Goal: Transaction & Acquisition: Obtain resource

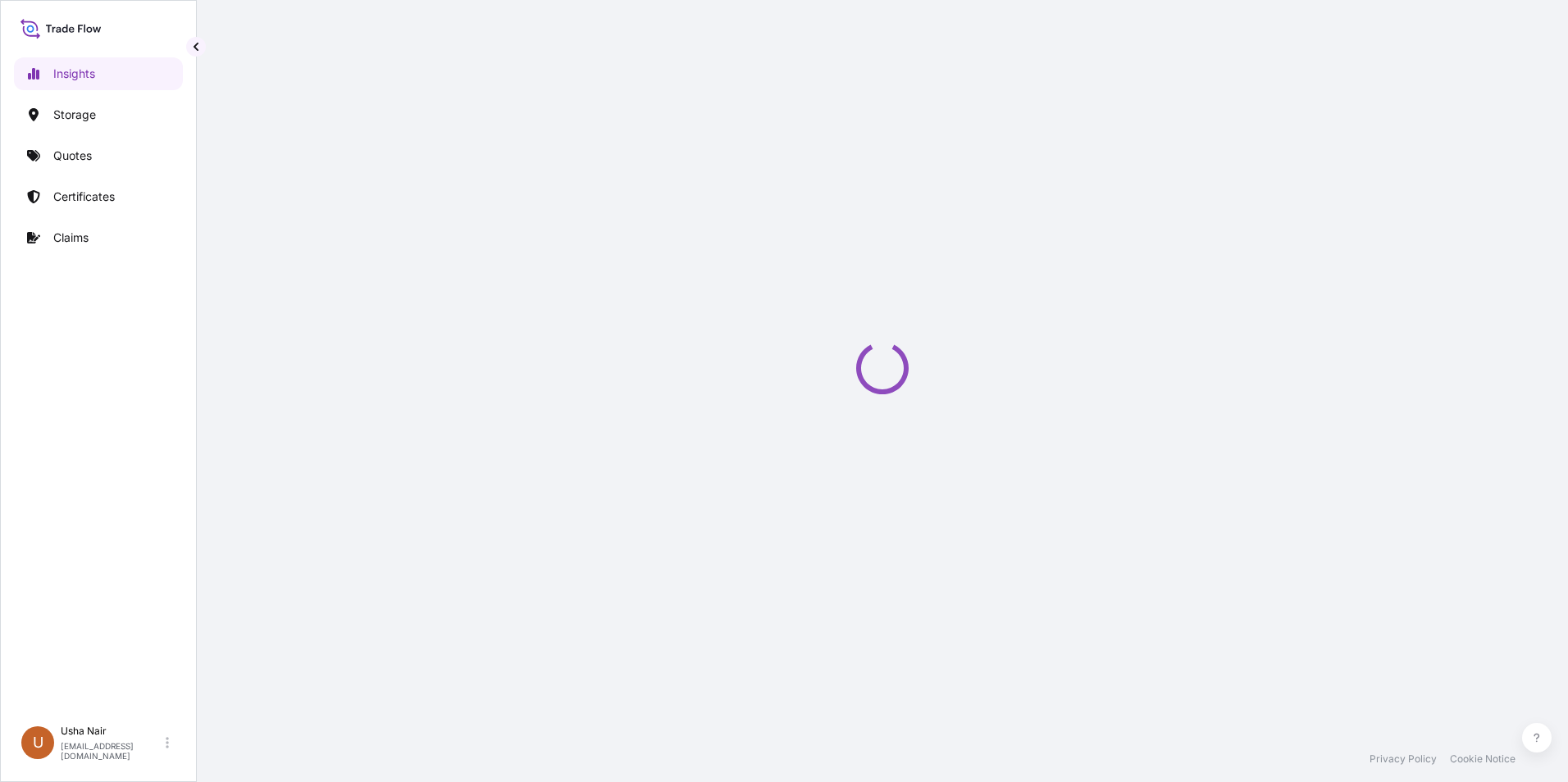
select select "2025"
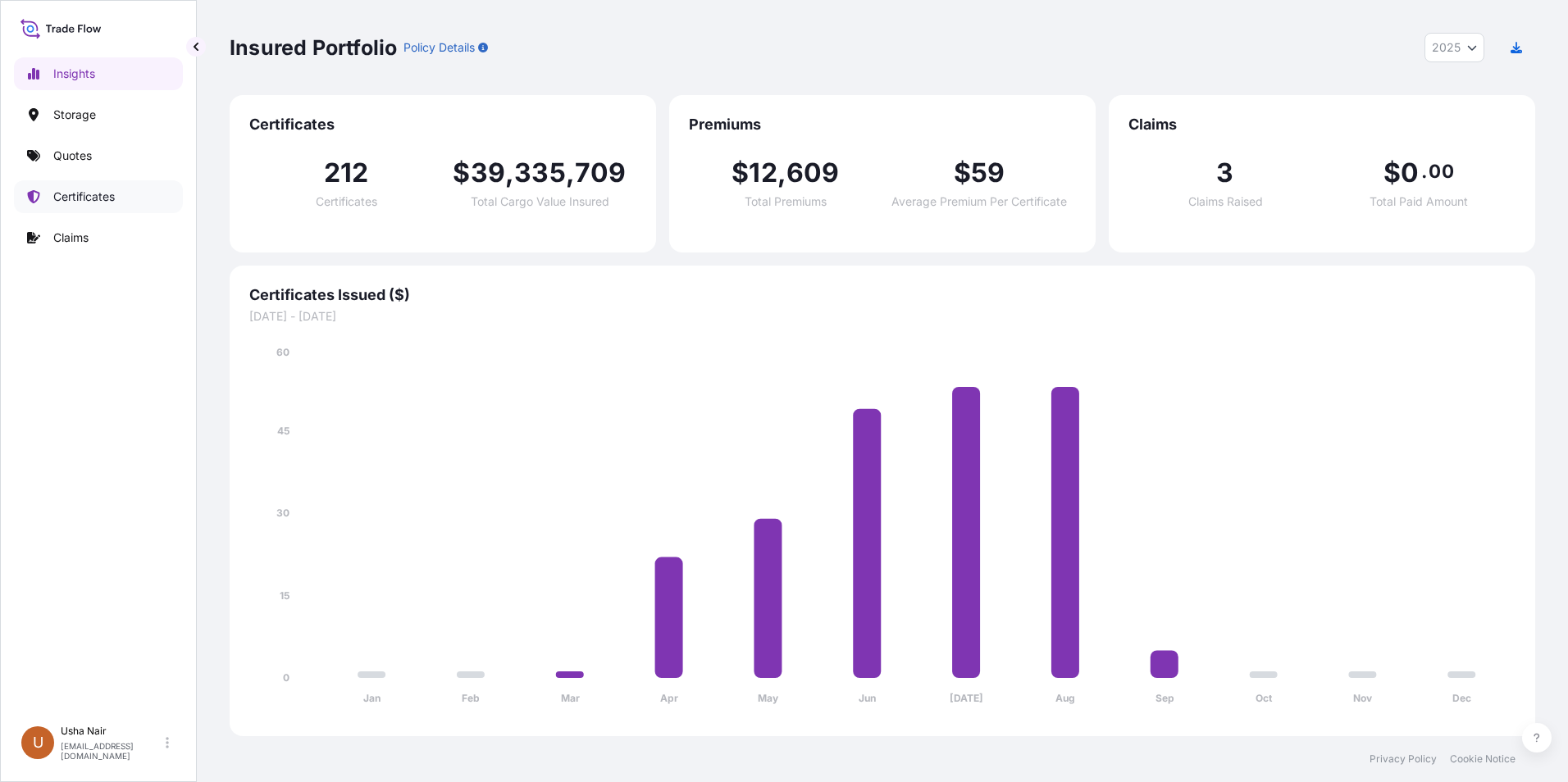
click at [102, 197] on p "Certificates" at bounding box center [84, 196] width 61 height 16
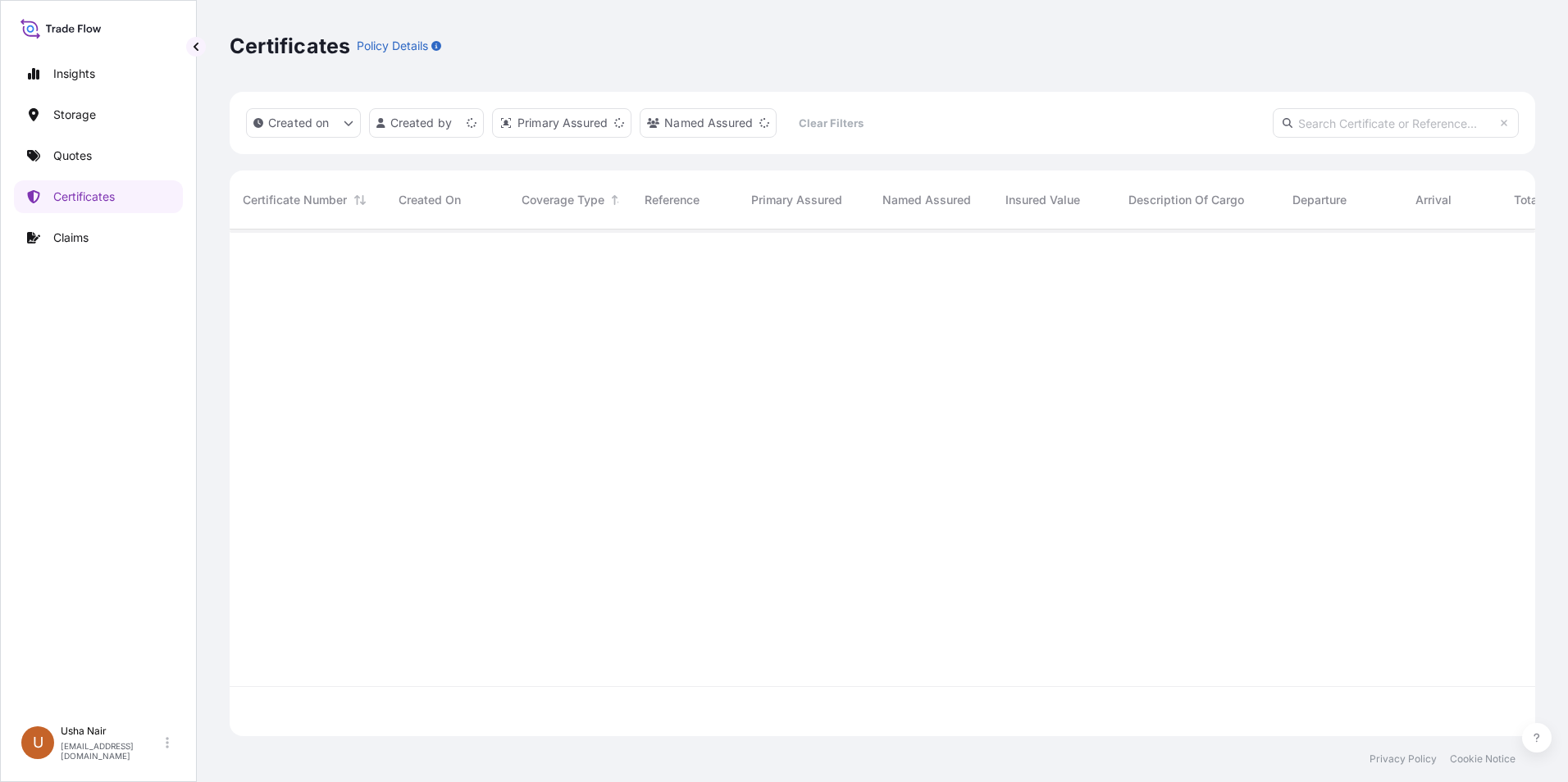
scroll to position [503, 1293]
click at [111, 196] on p "Certificates" at bounding box center [84, 196] width 61 height 16
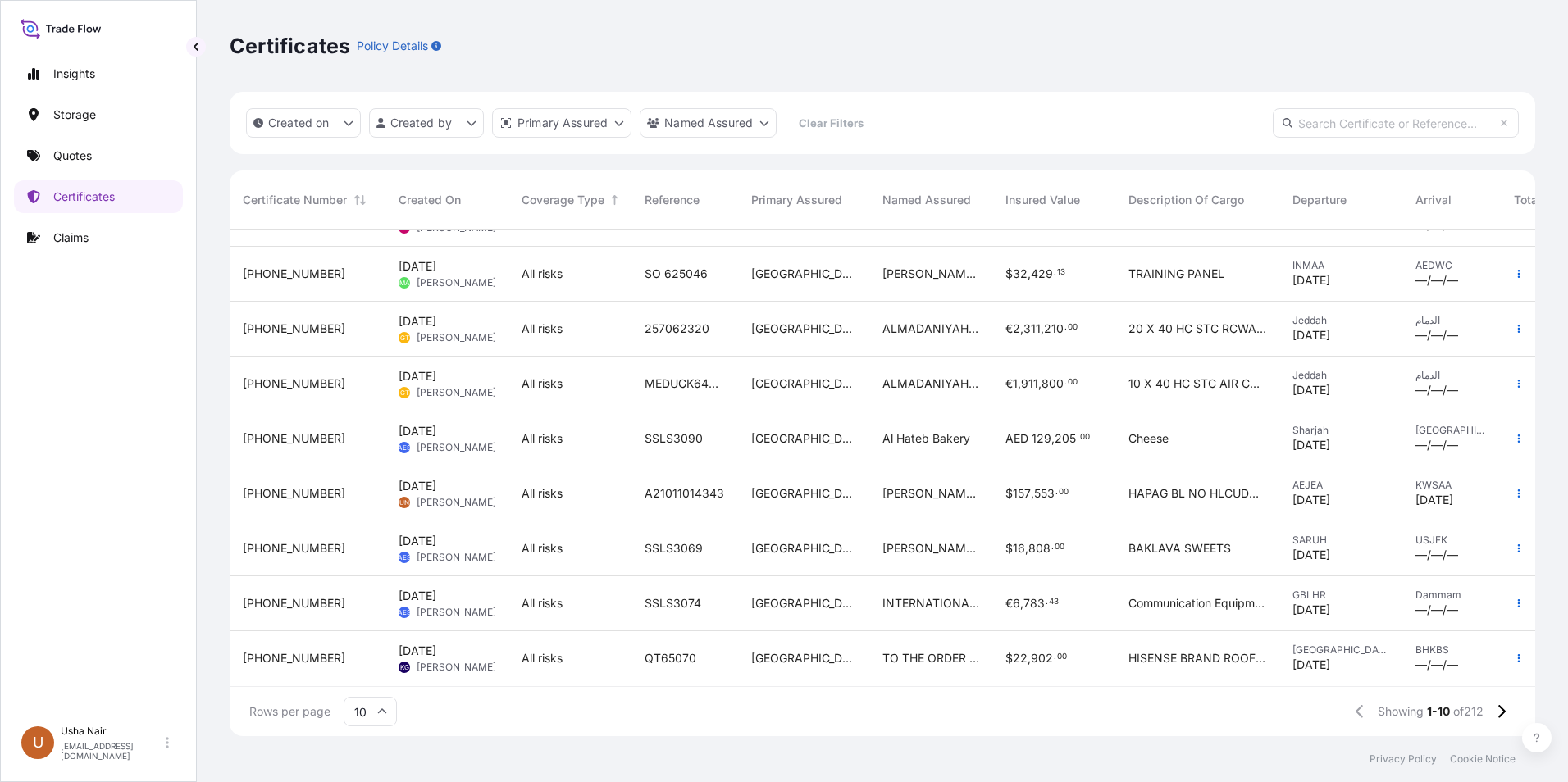
scroll to position [105, 109]
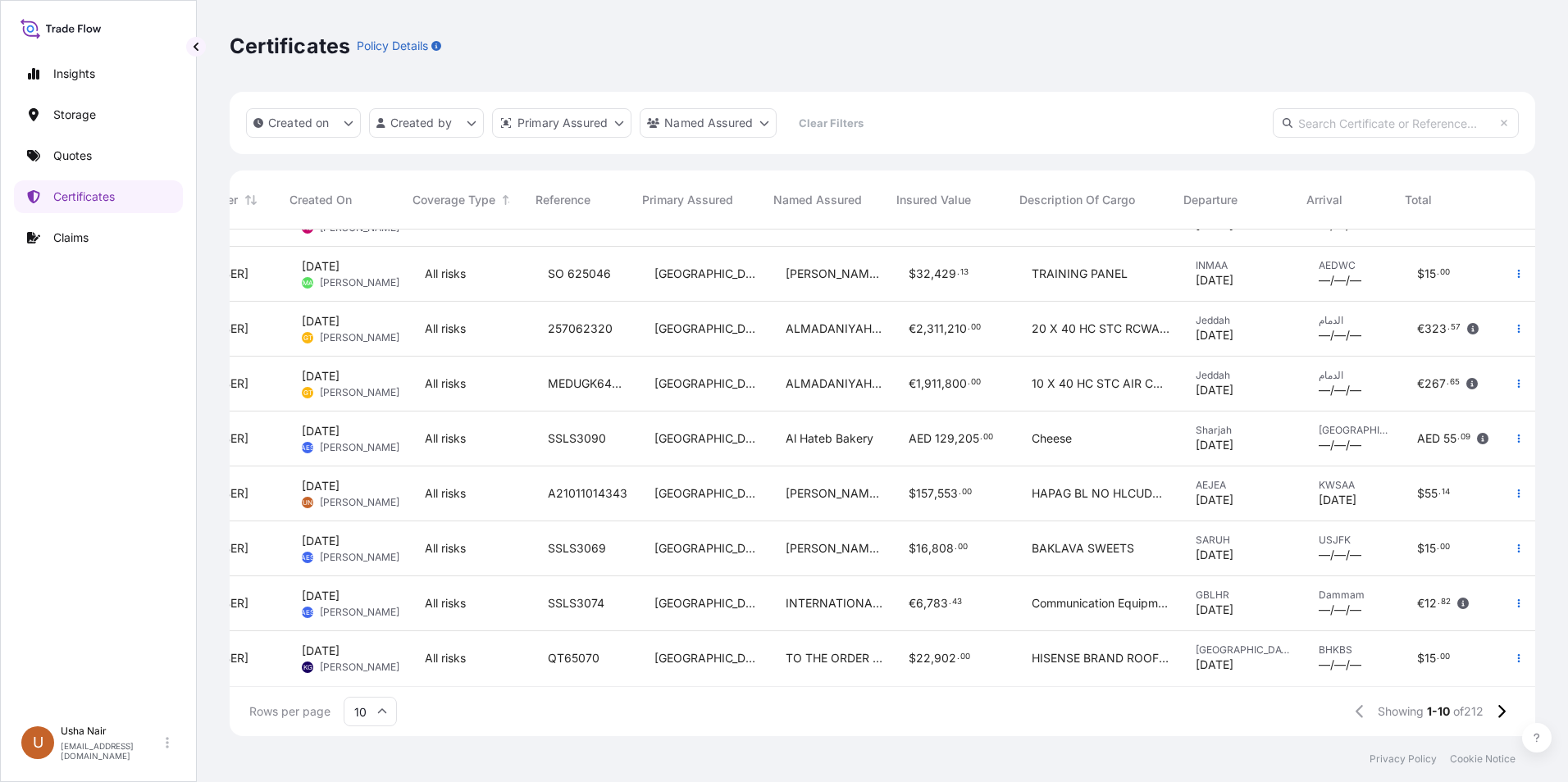
drag, startPoint x: 1343, startPoint y: 673, endPoint x: 1552, endPoint y: 663, distance: 209.2
click at [1552, 663] on div "Certificates Policy Details Created on Created by Primary Assured Named Assured…" at bounding box center [883, 368] width 1371 height 736
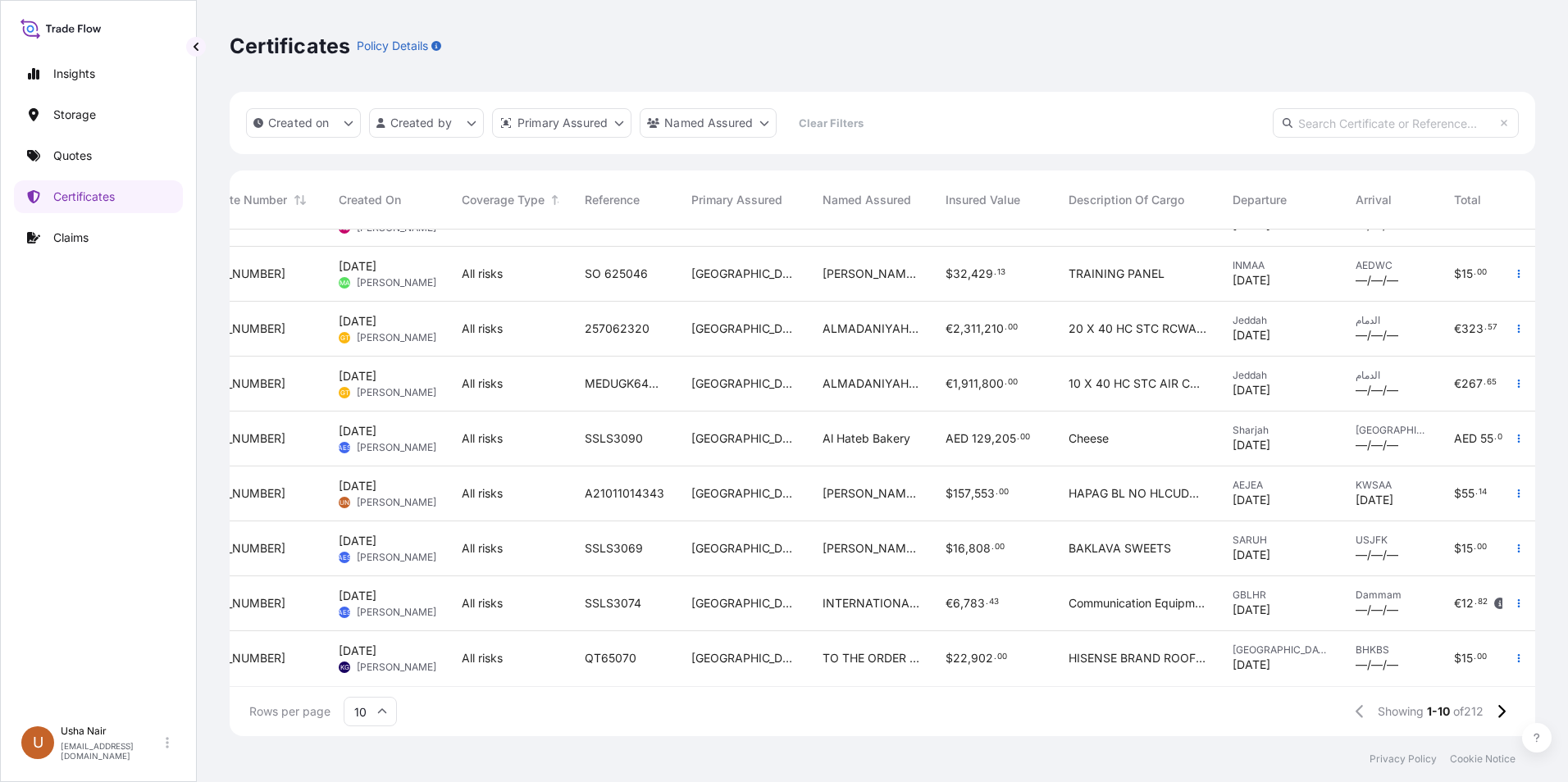
scroll to position [105, 0]
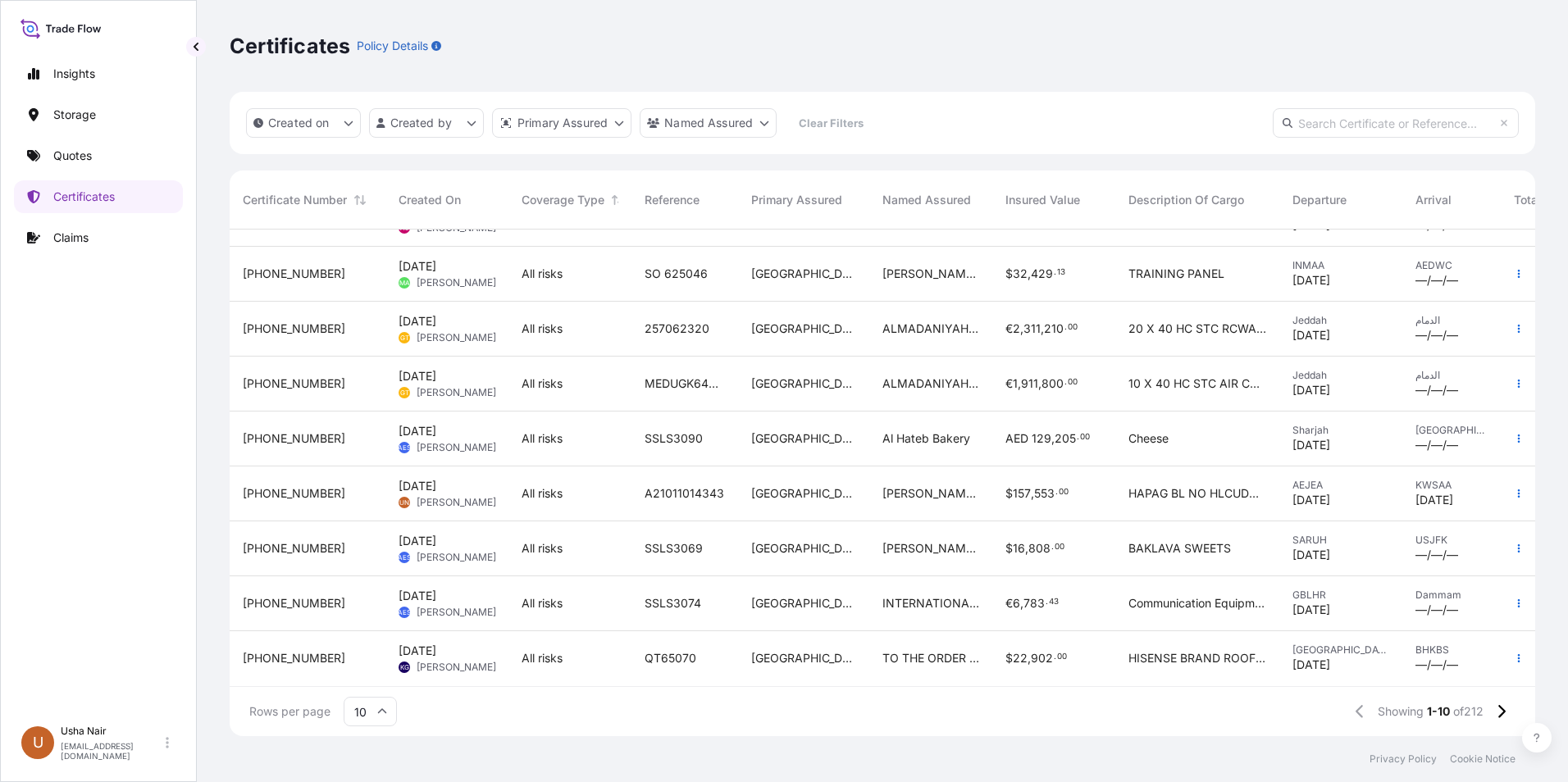
click at [1046, 505] on div "$ 157 , 553 . 00" at bounding box center [1053, 493] width 123 height 55
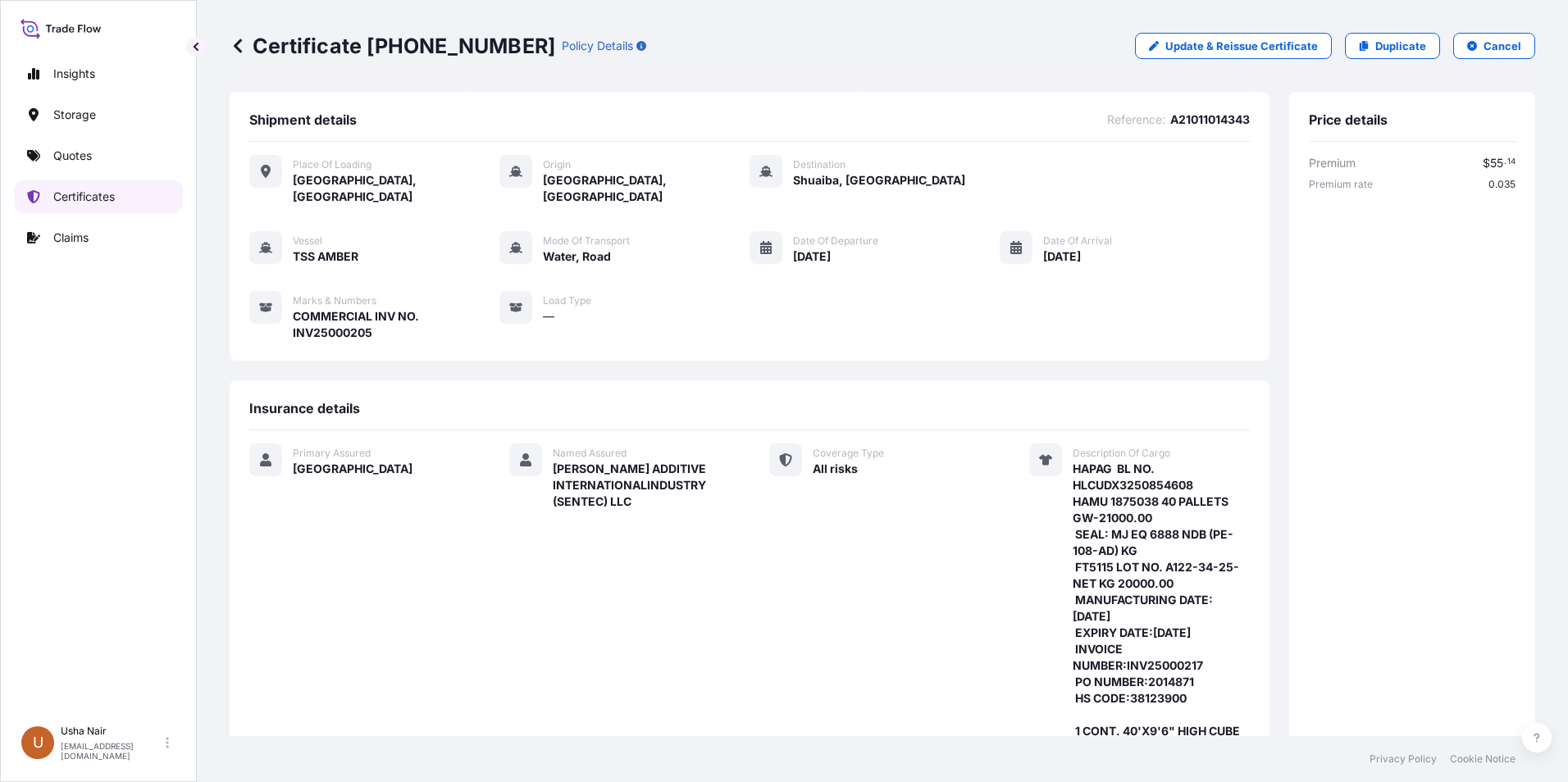
click at [82, 195] on p "Certificates" at bounding box center [84, 196] width 61 height 16
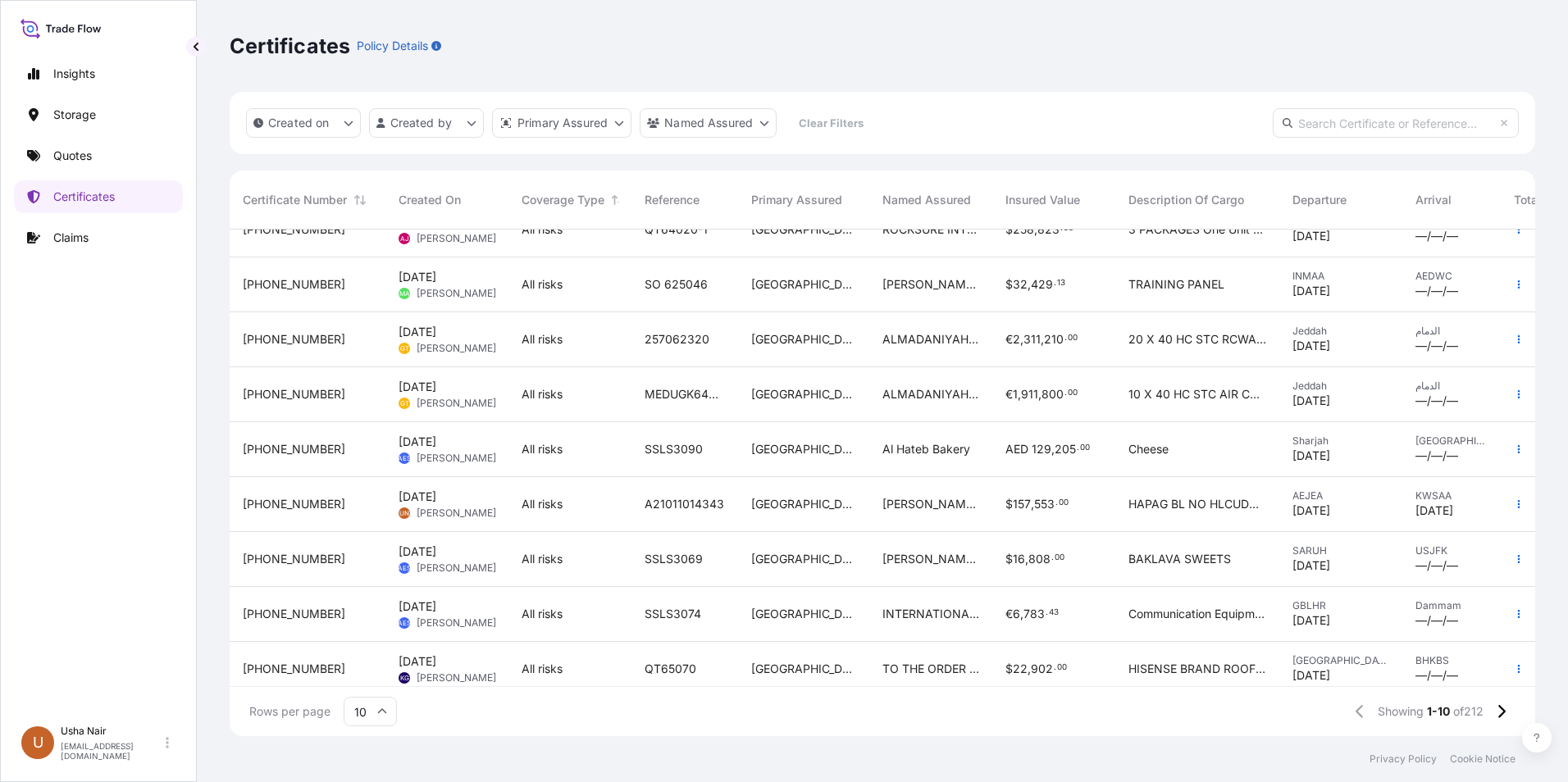
scroll to position [105, 0]
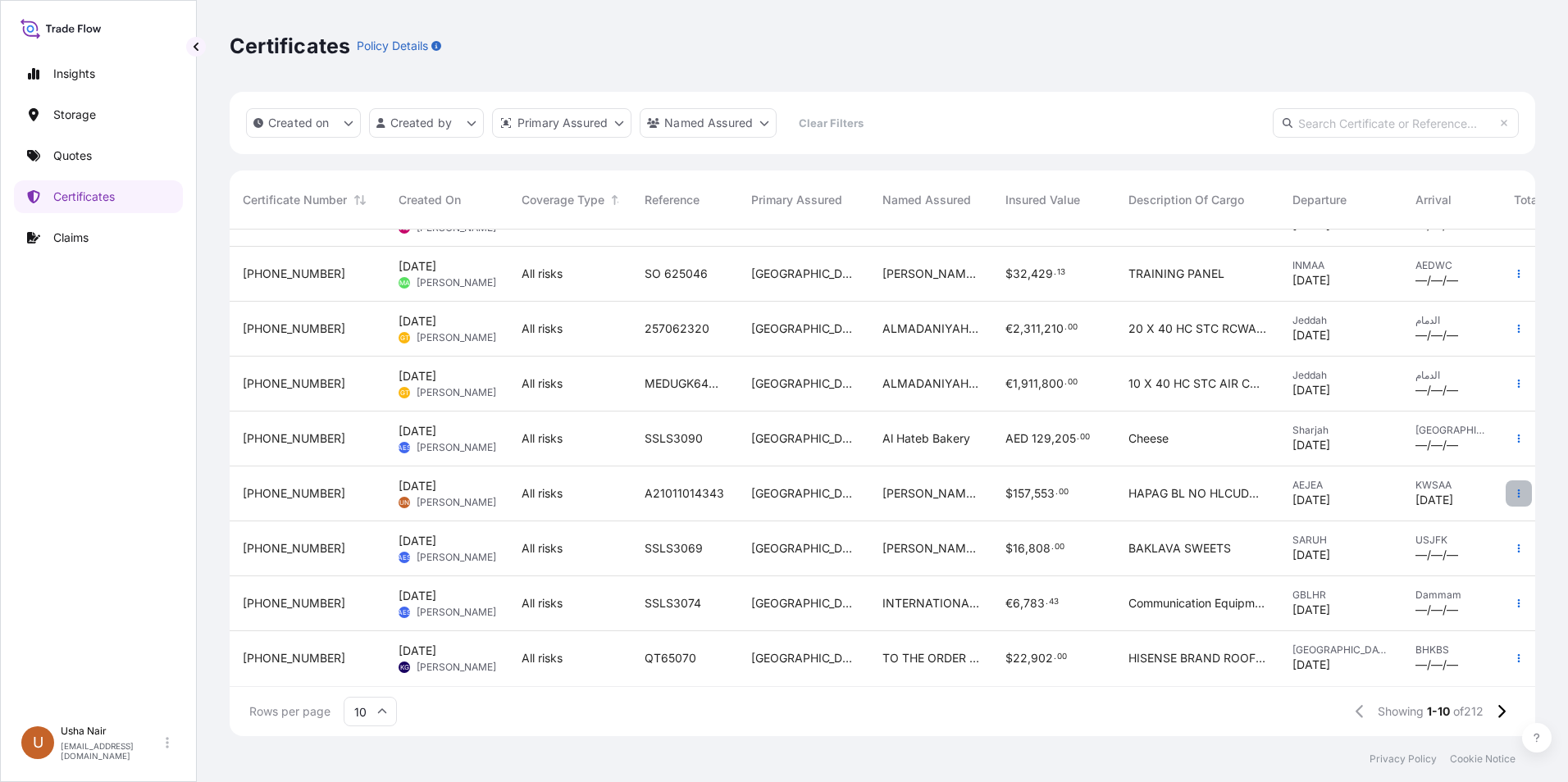
click at [1517, 489] on icon "button" at bounding box center [1518, 493] width 3 height 9
click at [1408, 481] on p "Duplicate quote" at bounding box center [1414, 484] width 85 height 16
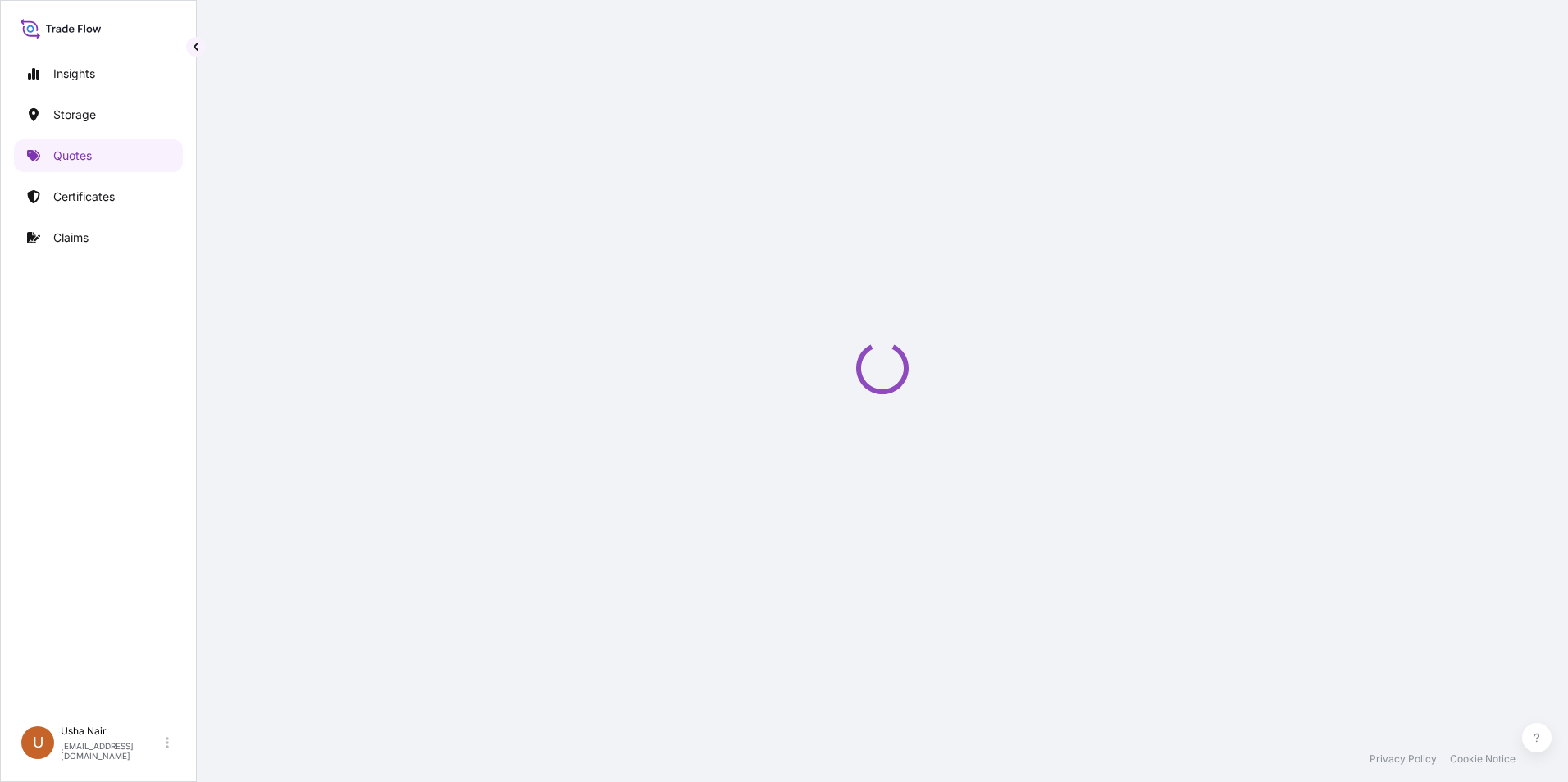
select select "Road / Inland"
select select "Water"
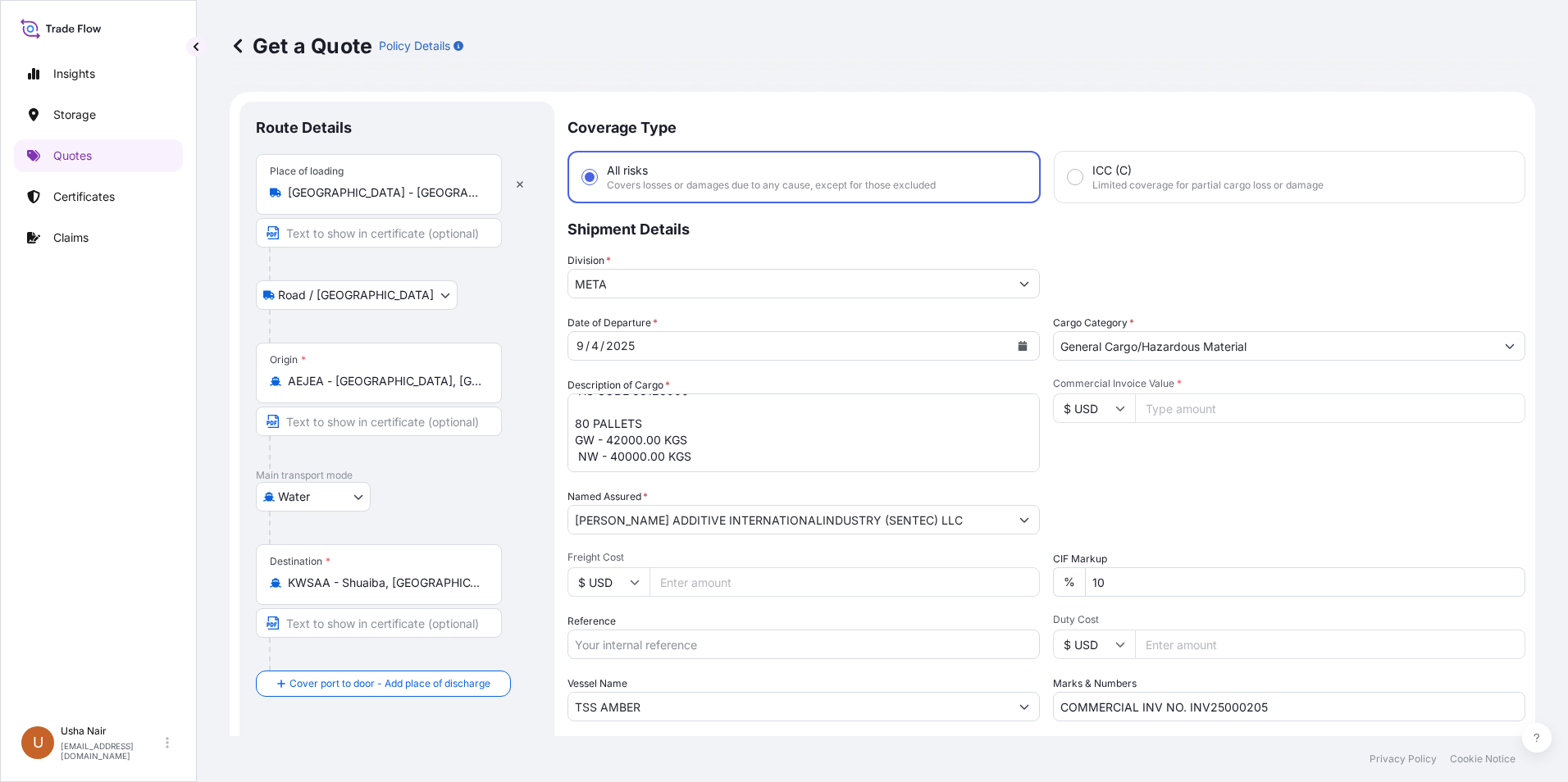
drag, startPoint x: 611, startPoint y: 441, endPoint x: 487, endPoint y: 480, distance: 130.0
click at [606, 444] on textarea "HAPAG BL NO. HLCUDX3250854608 HAMU 1875038 40 PALLETS GW-21000.00 SEAL: MJ EQ 6…" at bounding box center [803, 433] width 472 height 78
type textarea "HAPAG BL NO. HLCUDX3250854608 HAMU 1875038 40 PALLETS GW-21000.00 SEAL: MJ EQ 6…"
click at [594, 344] on div "4" at bounding box center [594, 346] width 11 height 20
click at [1019, 345] on icon "Calendar" at bounding box center [1022, 346] width 10 height 10
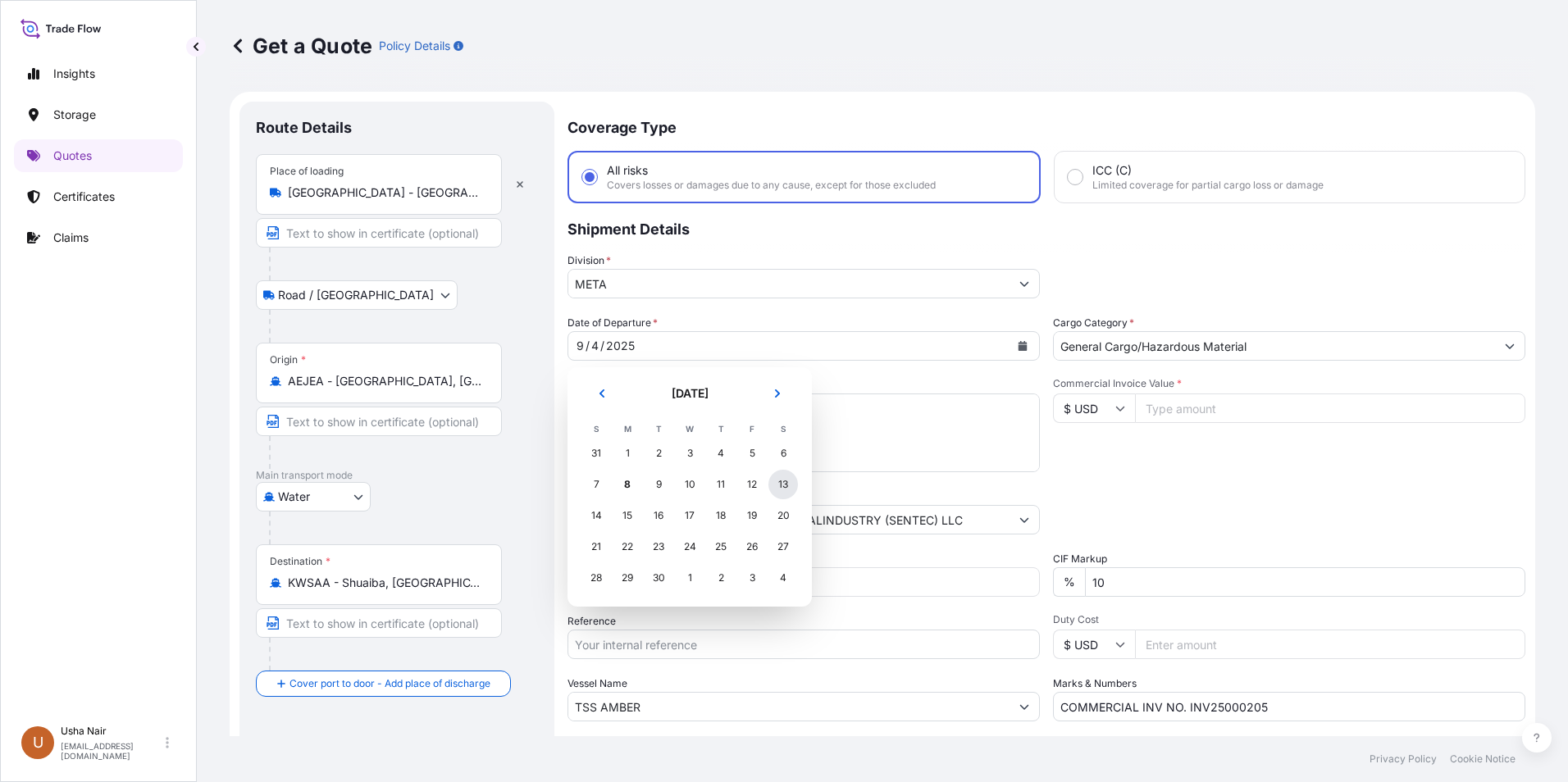
click at [786, 485] on div "13" at bounding box center [783, 484] width 30 height 30
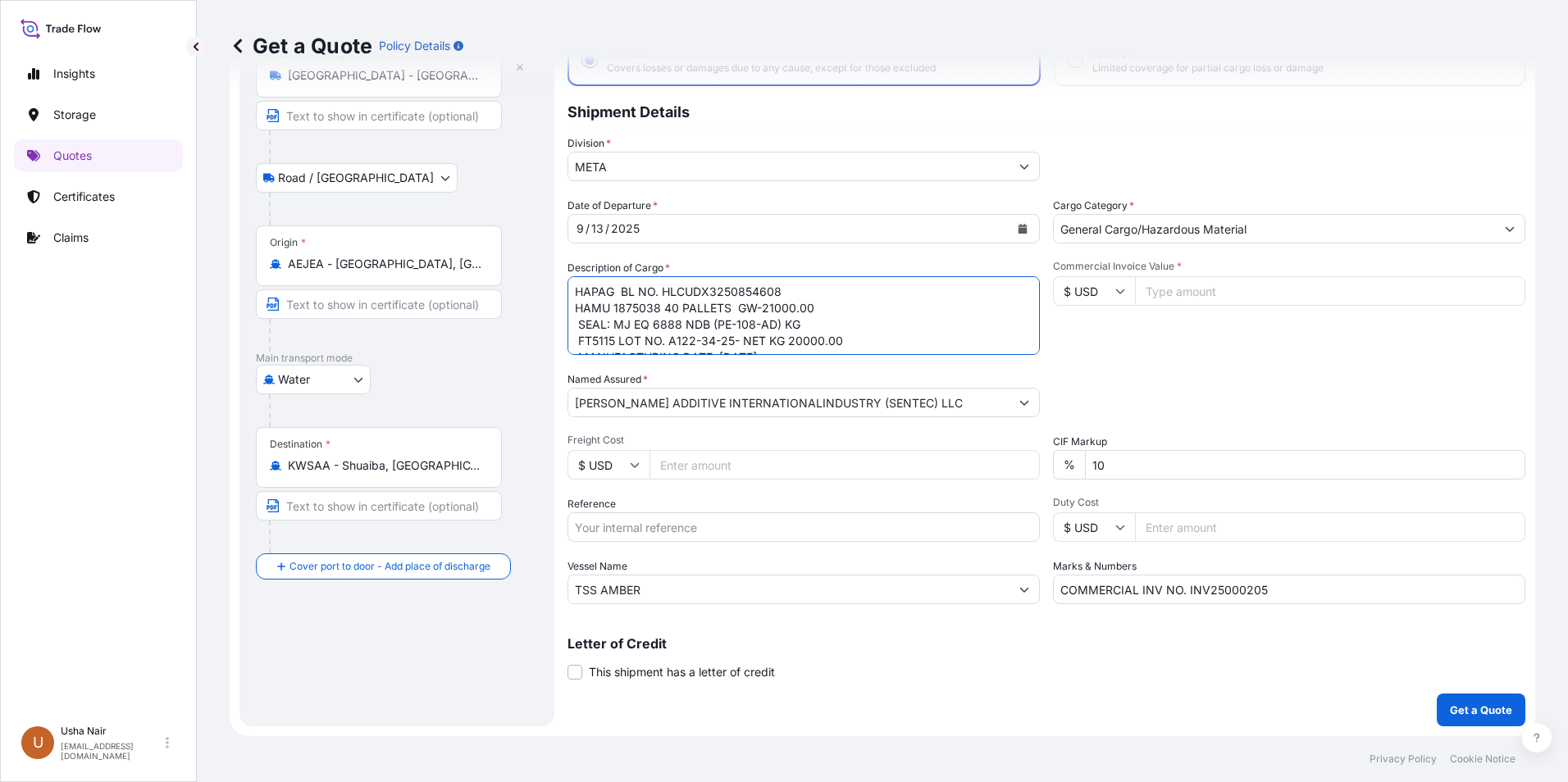
drag, startPoint x: 697, startPoint y: 330, endPoint x: 541, endPoint y: 208, distance: 198.0
click at [541, 208] on form "Route Details Place of loading Abu Dhabi - United Arab Emirates Road / Inland R…" at bounding box center [883, 355] width 1306 height 762
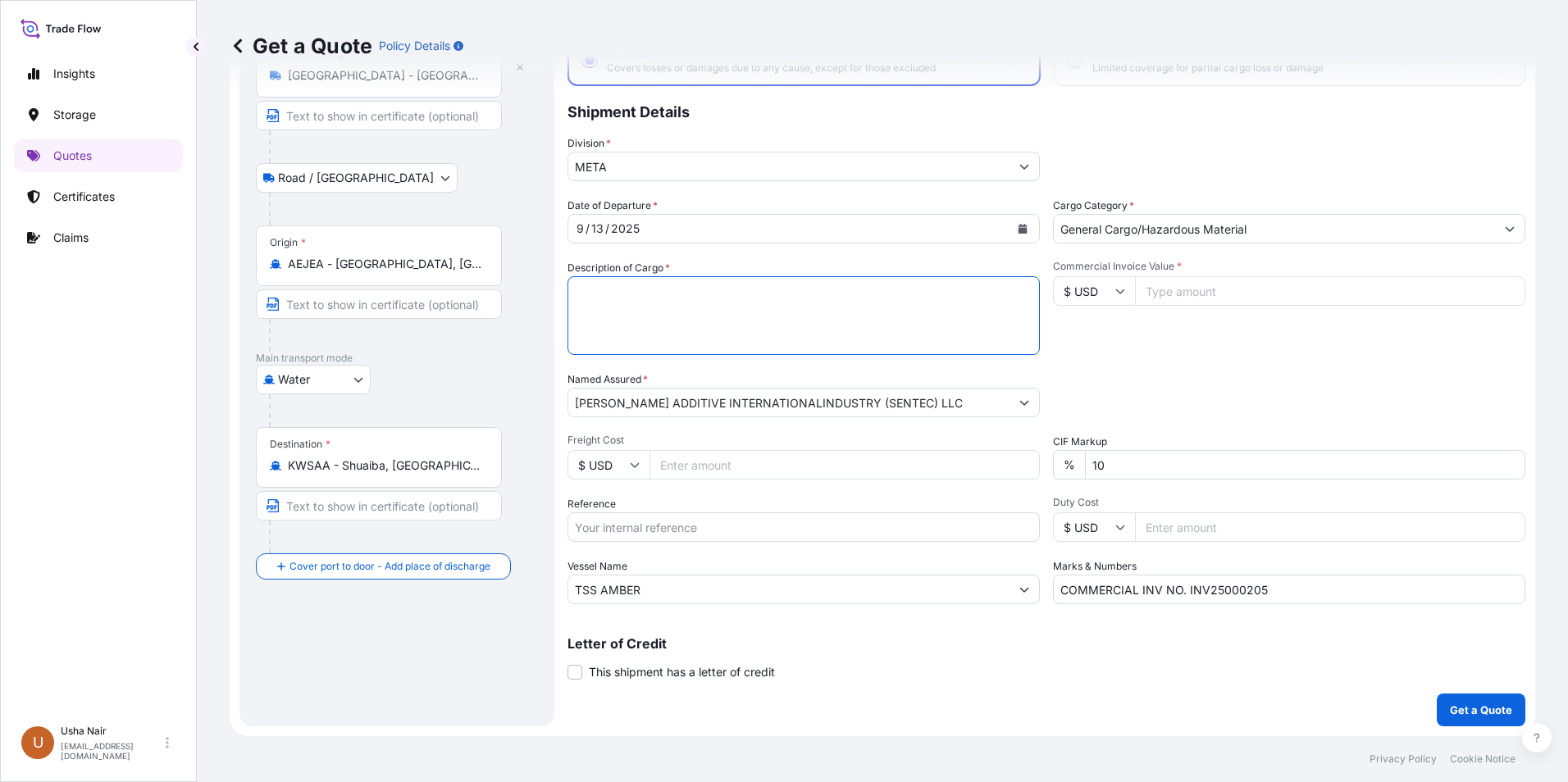
paste textarea "HLCUDX3250859824"
click at [574, 294] on textarea "HAPAG BL NO. HLCUDX3250854608 HAMU 1875038 40 PALLETS GW-21000.00 SEAL: MJ EQ 6…" at bounding box center [803, 316] width 472 height 78
click at [751, 296] on textarea "HAPAG BL NO. HLCUDX3250854608 HAMU 1875038 40 PALLETS GW-21000.00 SEAL: MJ EQ 6…" at bounding box center [803, 316] width 472 height 78
paste textarea "FSCU 8906325"
paste textarea "SEGU 2614619"
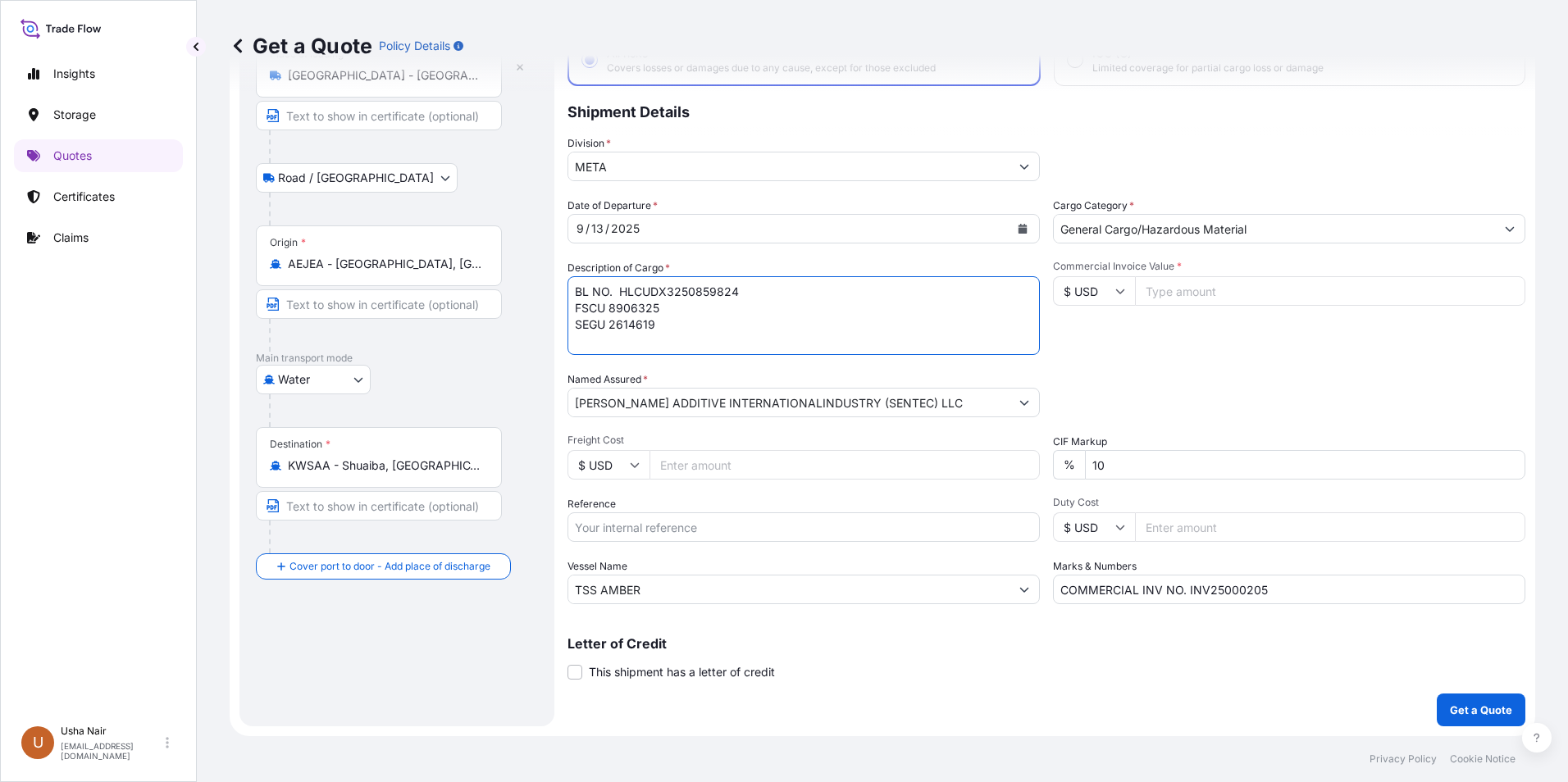
click at [681, 312] on textarea "HAPAG BL NO. HLCUDX3250854608 HAMU 1875038 40 PALLETS GW-21000.00 SEAL: MJ EQ 6…" at bounding box center [803, 316] width 472 height 78
paste textarea "1 CONT. 40'X9'6" HIGH CUBE CONT. SLAC* FSCU 8906325 40 PALLET 21000.00 SEAL: MJ…"
click at [599, 295] on textarea "HAPAG BL NO. HLCUDX3250854608 HAMU 1875038 40 PALLETS GW-21000.00 SEAL: MJ EQ 6…" at bounding box center [803, 316] width 472 height 78
click at [658, 325] on textarea "HAPAG BL NO. HLCUDX3250854608 HAMU 1875038 40 PALLETS GW-21000.00 SEAL: MJ EQ 6…" at bounding box center [803, 316] width 472 height 78
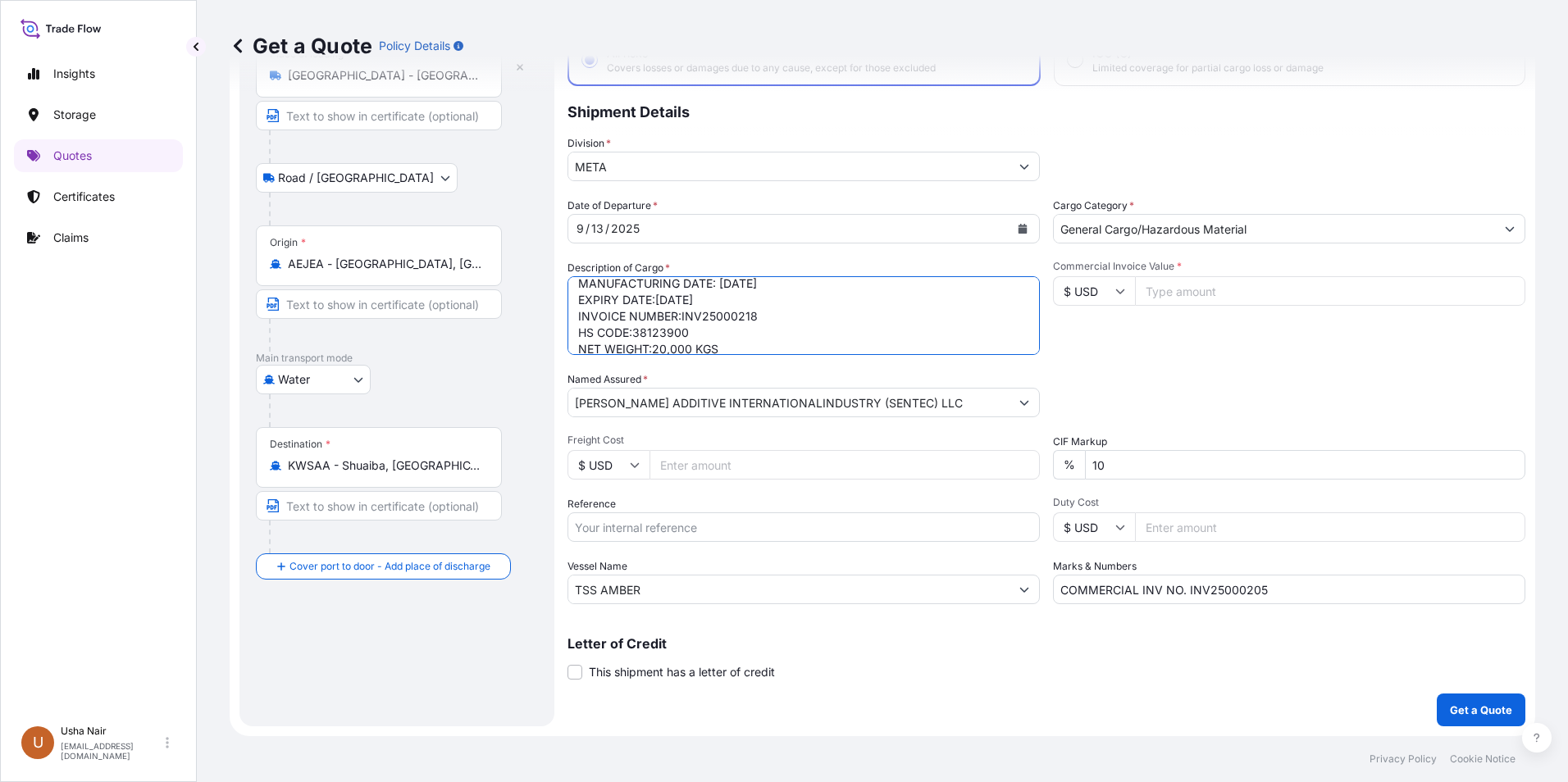
scroll to position [82, 0]
click at [763, 346] on textarea "HAPAG BL NO. HLCUDX3250854608 HAMU 1875038 40 PALLETS GW-21000.00 SEAL: MJ EQ 6…" at bounding box center [803, 316] width 472 height 78
paste textarea "1 CONT. 20'X8'6" GENERAL PURPOSE CONT. SLAC* SEGU 2614619 20 PALLET 10500.00 SE…"
click at [674, 300] on textarea "HAPAG BL NO. HLCUDX3250854608 HAMU 1875038 40 PALLETS GW-21000.00 SEAL: MJ EQ 6…" at bounding box center [803, 316] width 472 height 78
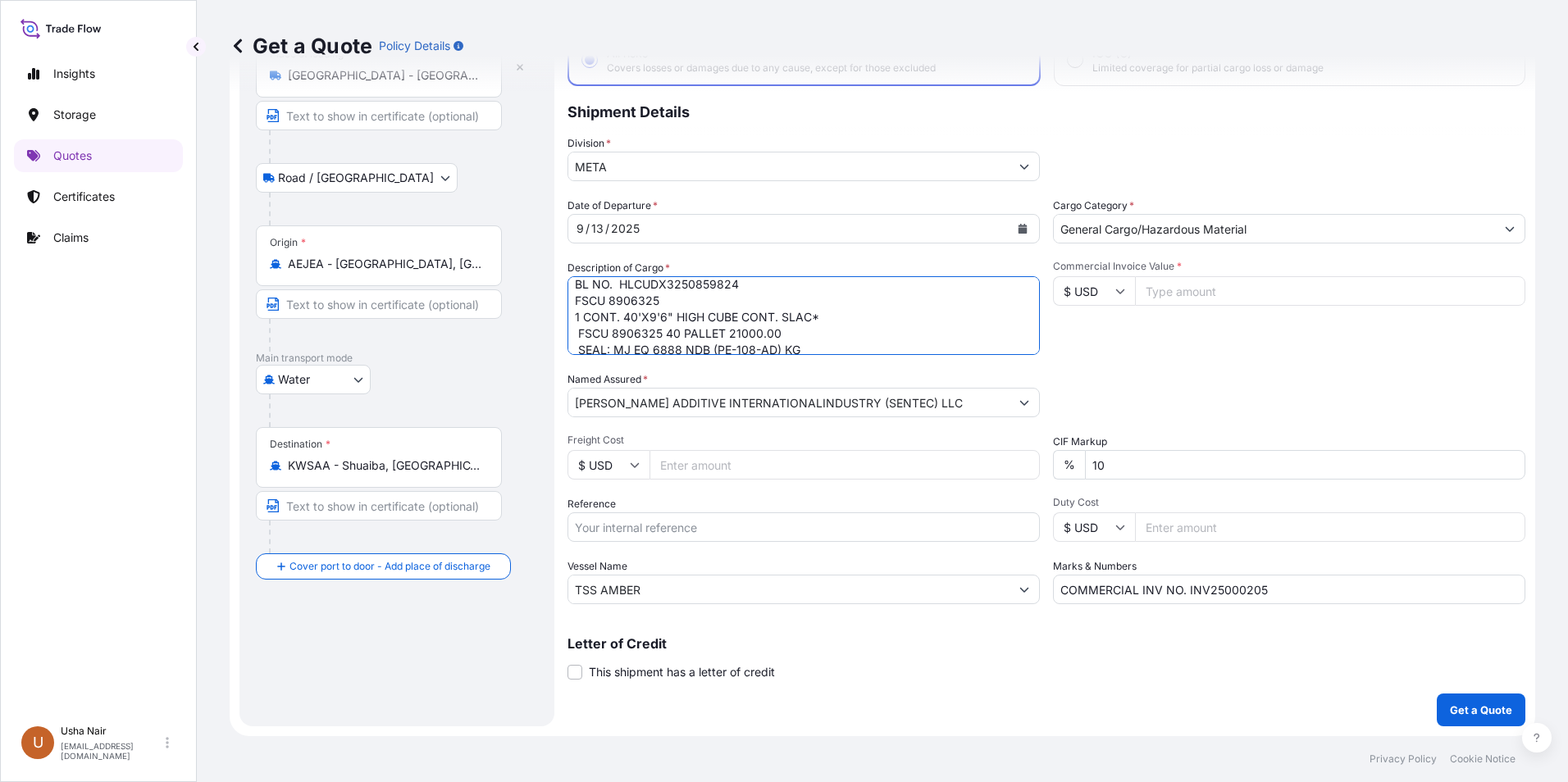
drag, startPoint x: 674, startPoint y: 300, endPoint x: 569, endPoint y: 296, distance: 105.1
click at [569, 296] on textarea "HAPAG BL NO. HLCUDX3250854608 HAMU 1875038 40 PALLETS GW-21000.00 SEAL: MJ EQ 6…" at bounding box center [803, 316] width 472 height 78
click at [792, 328] on textarea "HAPAG BL NO. HLCUDX3250854608 HAMU 1875038 40 PALLETS GW-21000.00 SEAL: MJ EQ 6…" at bounding box center [803, 316] width 472 height 78
click at [863, 321] on textarea "HAPAG BL NO. HLCUDX3250854608 HAMU 1875038 40 PALLETS GW-21000.00 SEAL: MJ EQ 6…" at bounding box center [803, 316] width 472 height 78
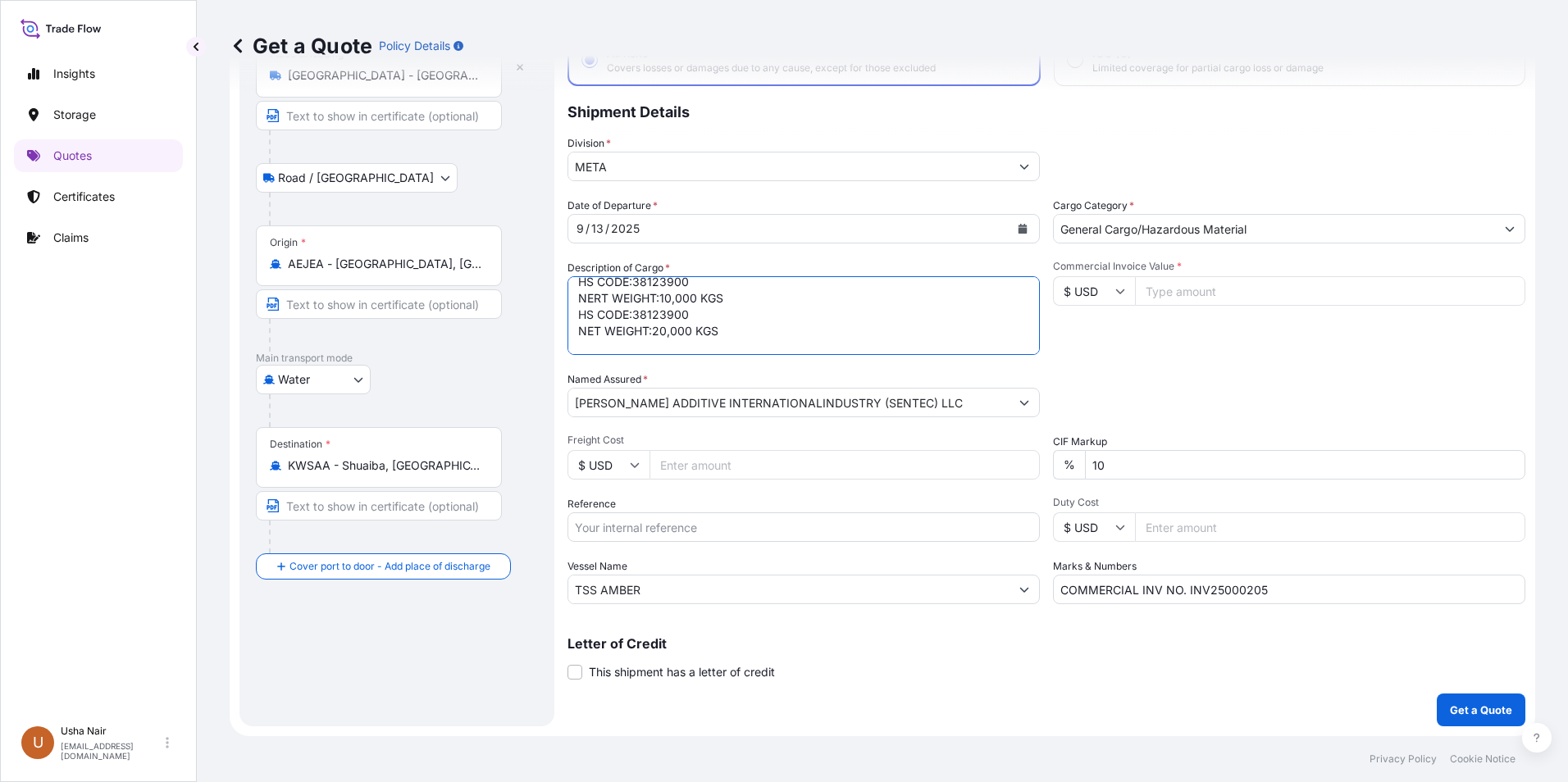
click at [818, 319] on textarea "HAPAG BL NO. HLCUDX3250854608 HAMU 1875038 40 PALLETS GW-21000.00 SEAL: MJ EQ 6…" at bounding box center [803, 316] width 472 height 78
type textarea "BL NO. HLCUDX3250859824 1 X 40 FT CONT. 40'X9'6" HIGH CUBE CONT FSCU 8906325 40…"
click at [1197, 301] on input "Commercial Invoice Value *" at bounding box center [1330, 291] width 391 height 30
type input "103500"
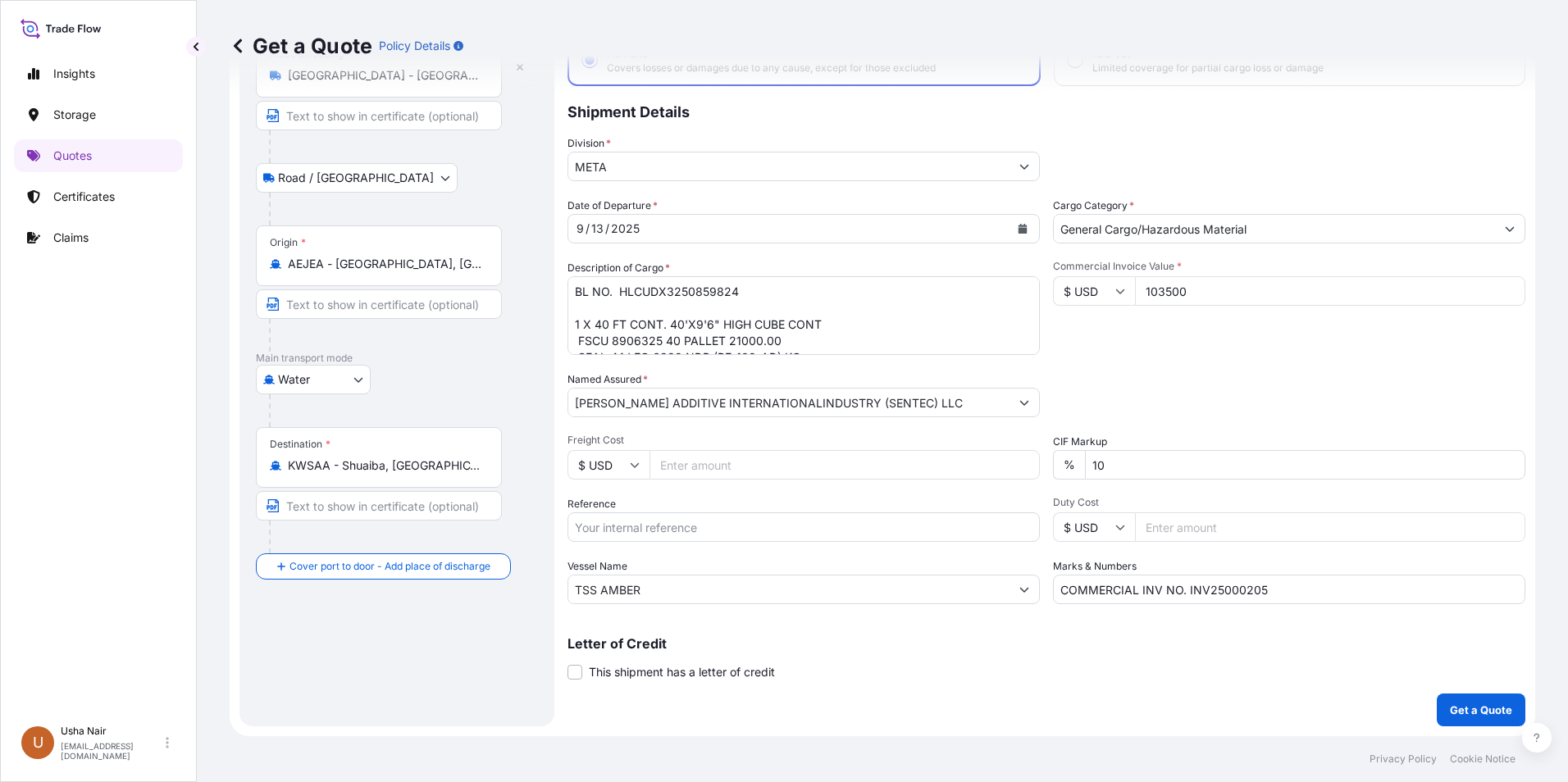
click at [763, 469] on input "Freight Cost" at bounding box center [844, 464] width 391 height 30
type input "4940"
click at [783, 587] on input "TSS AMBER" at bounding box center [789, 589] width 441 height 30
drag, startPoint x: 685, startPoint y: 594, endPoint x: 547, endPoint y: 592, distance: 138.0
click at [547, 592] on form "Route Details Place of loading Abu Dhabi - United Arab Emirates Road / Inland R…" at bounding box center [883, 355] width 1306 height 762
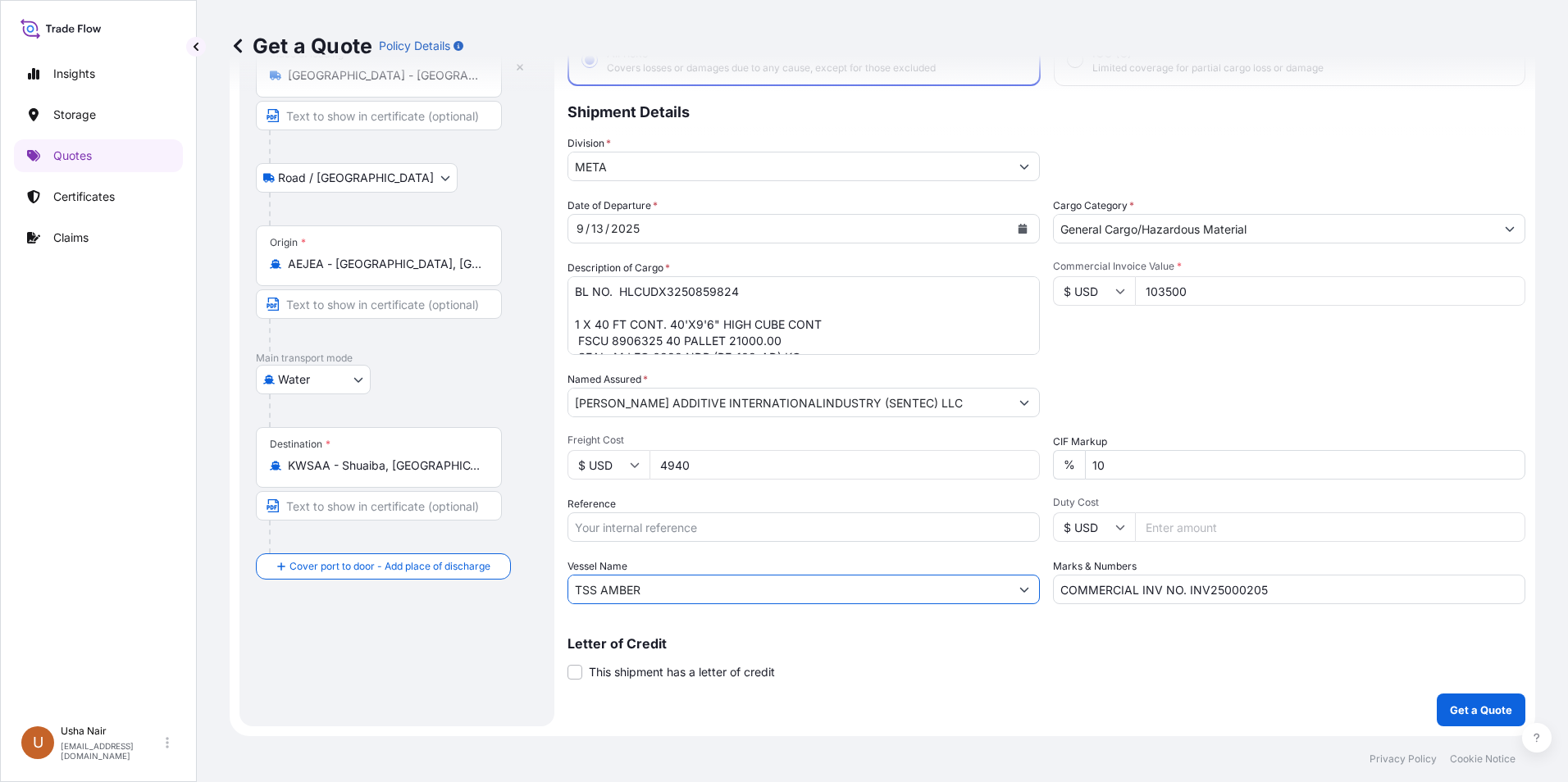
paste input "SPECTRUM N"
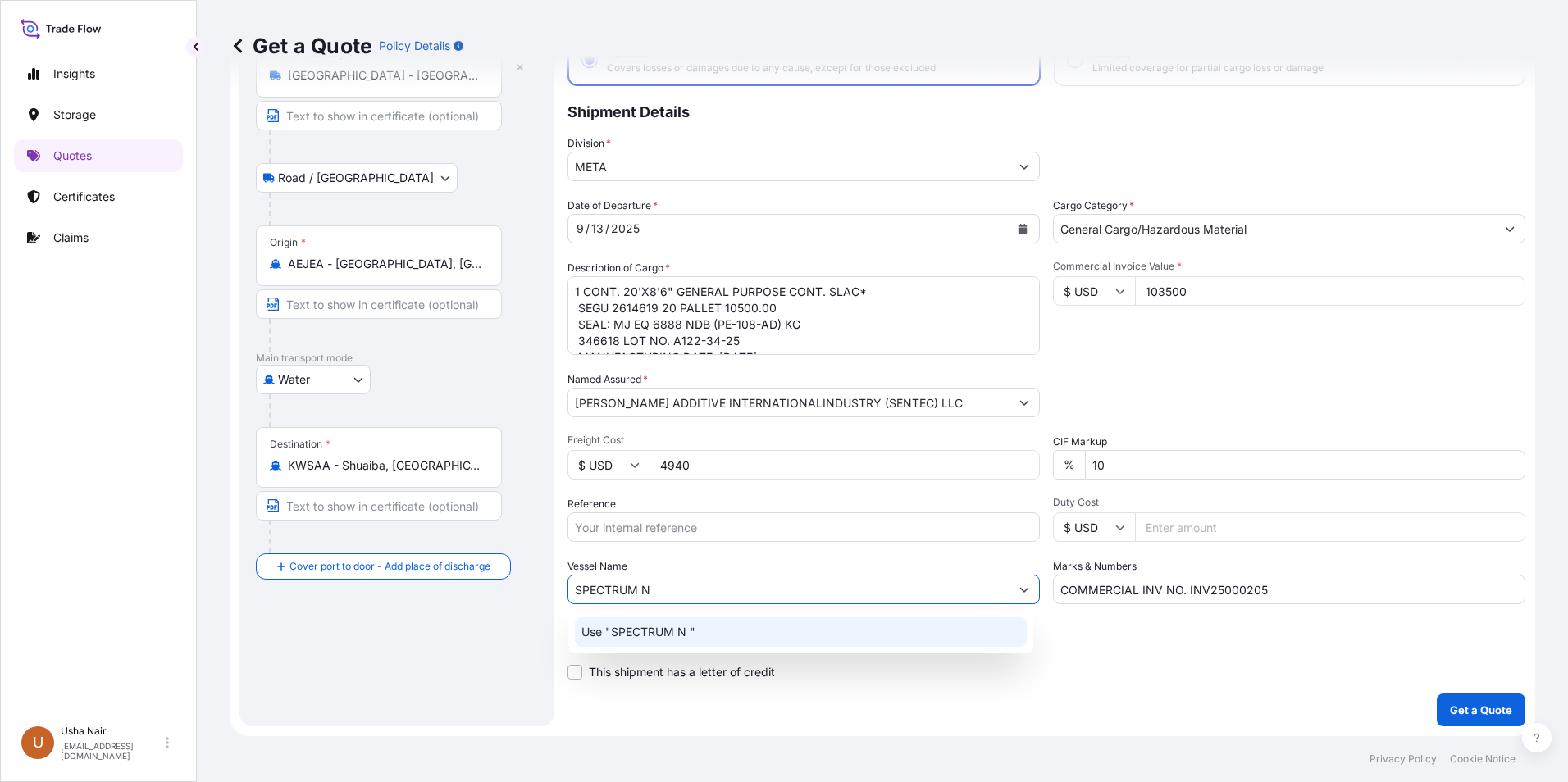
scroll to position [82, 0]
type input "SPECTRUM N"
click at [1265, 593] on input "COMMERCIAL INV NO. INV25000205" at bounding box center [1288, 589] width 472 height 30
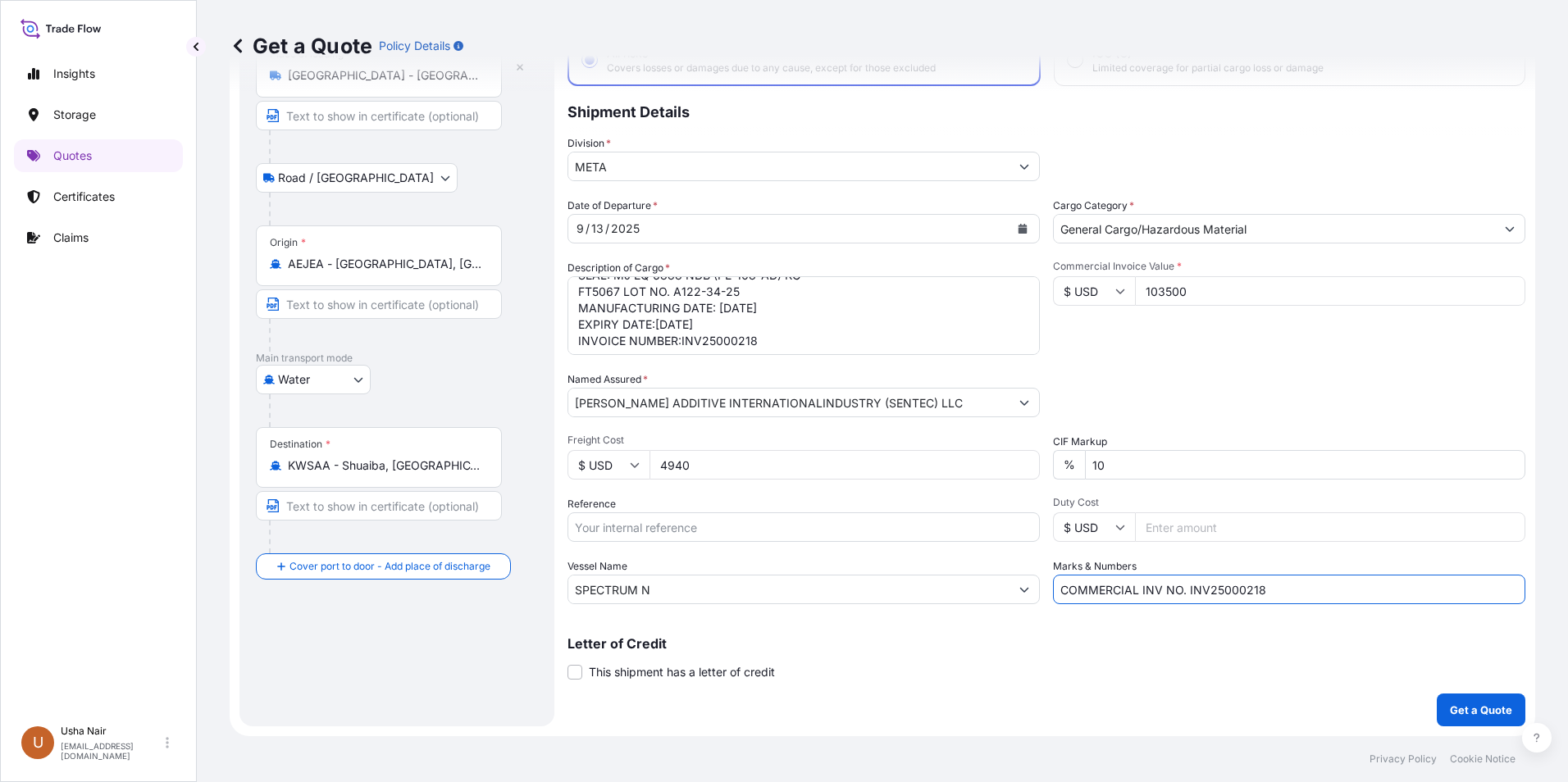
type input "COMMERCIAL INV NO. INV25000218"
click at [1095, 643] on p "Letter of Credit" at bounding box center [1046, 644] width 957 height 13
click at [755, 340] on textarea "HAPAG BL NO. HLCUDX3250854608 HAMU 1875038 40 PALLETS GW-21000.00 SEAL: MJ EQ 6…" at bounding box center [803, 316] width 472 height 78
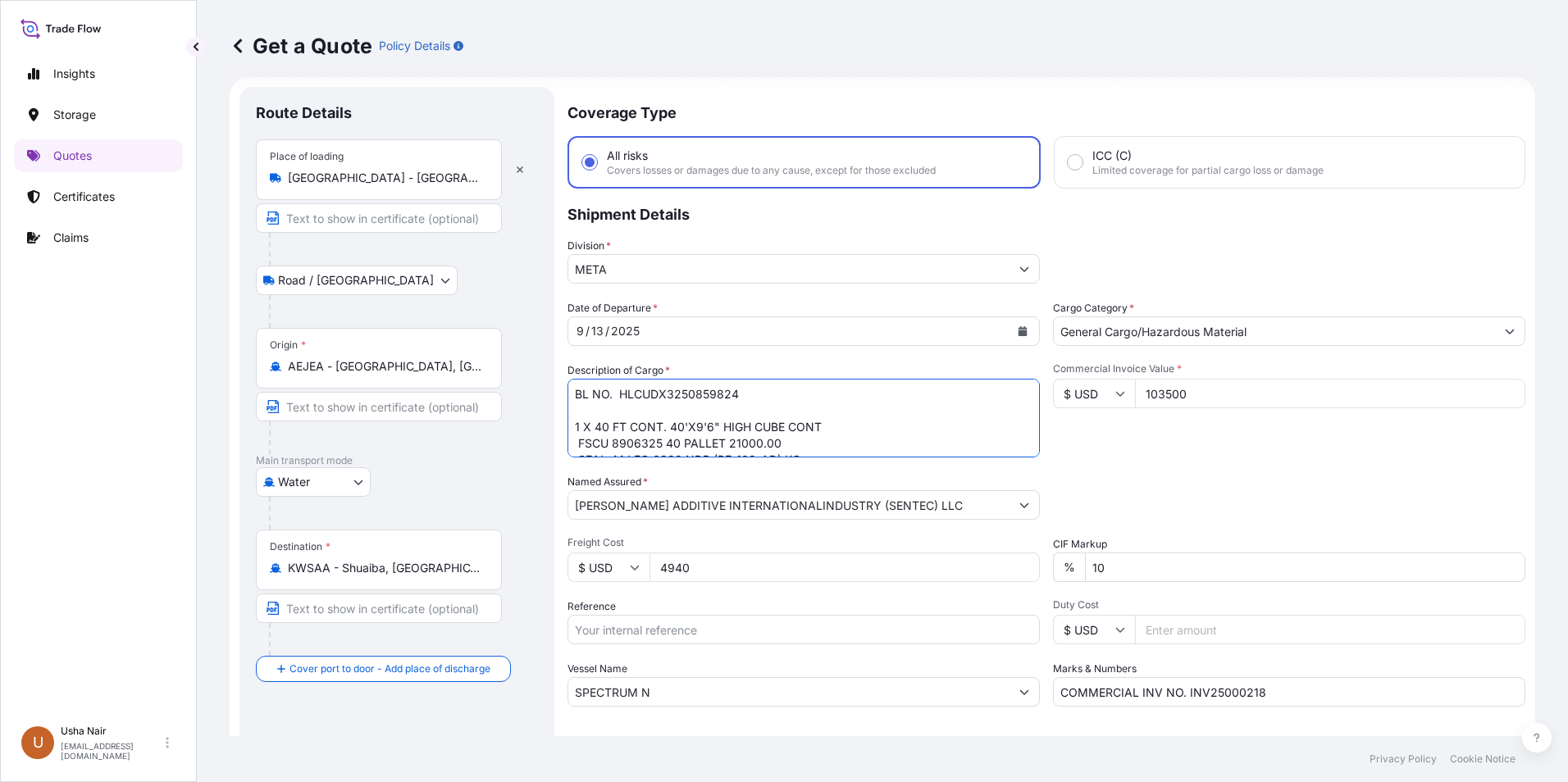
scroll to position [0, 0]
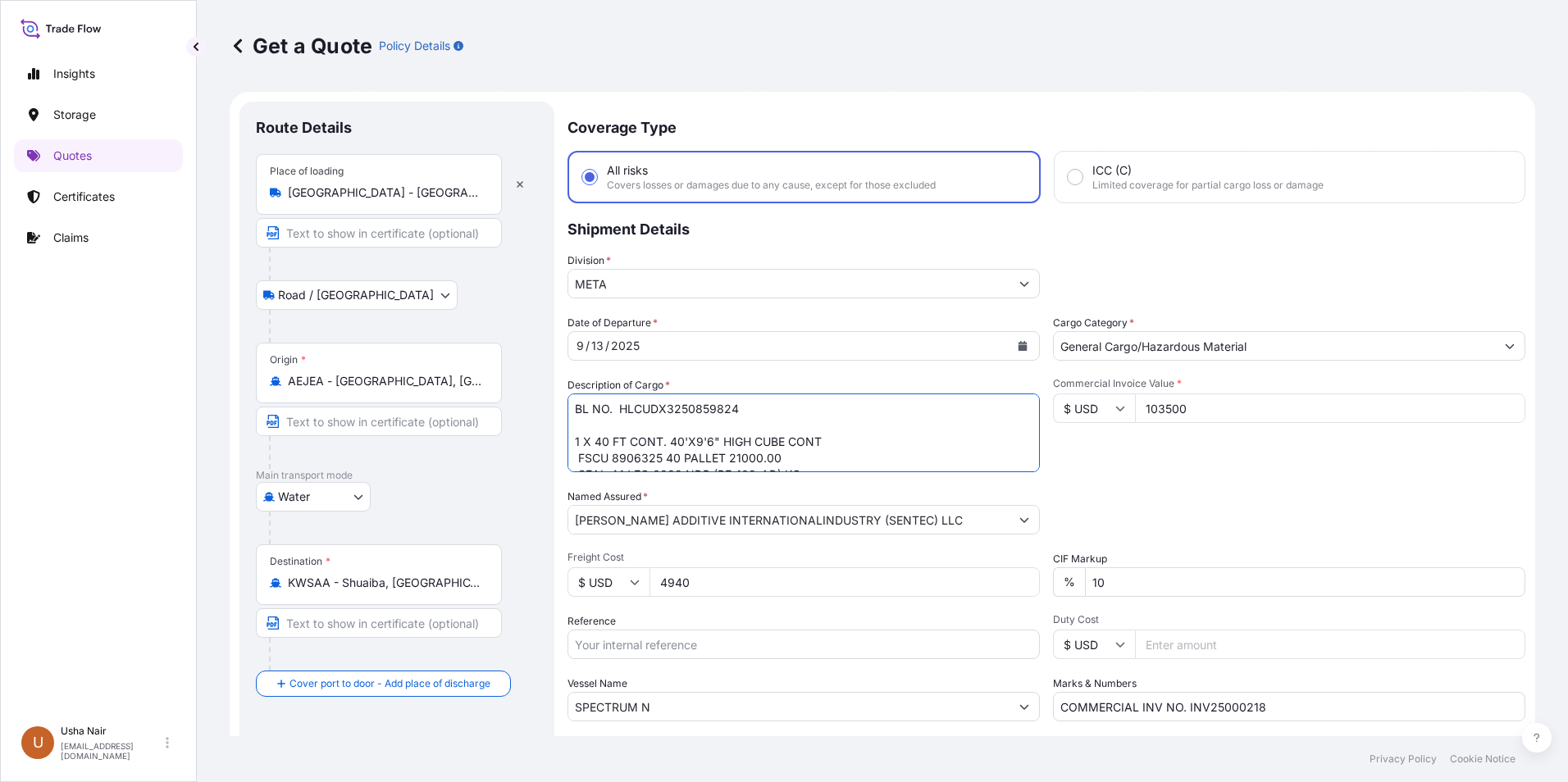
click at [839, 428] on textarea "HAPAG BL NO. HLCUDX3250854608 HAMU 1875038 40 PALLETS GW-21000.00 SEAL: MJ EQ 6…" at bounding box center [803, 433] width 472 height 78
click at [834, 451] on textarea "HAPAG BL NO. HLCUDX3250854608 HAMU 1875038 40 PALLETS GW-21000.00 SEAL: MJ EQ 6…" at bounding box center [803, 433] width 472 height 78
click at [580, 397] on textarea "HAPAG BL NO. HLCUDX3250854608 HAMU 1875038 40 PALLETS GW-21000.00 SEAL: MJ EQ 6…" at bounding box center [803, 433] width 472 height 78
click at [935, 409] on textarea "HAPAG BL NO. HLCUDX3250854608 HAMU 1875038 40 PALLETS GW-21000.00 SEAL: MJ EQ 6…" at bounding box center [803, 433] width 472 height 78
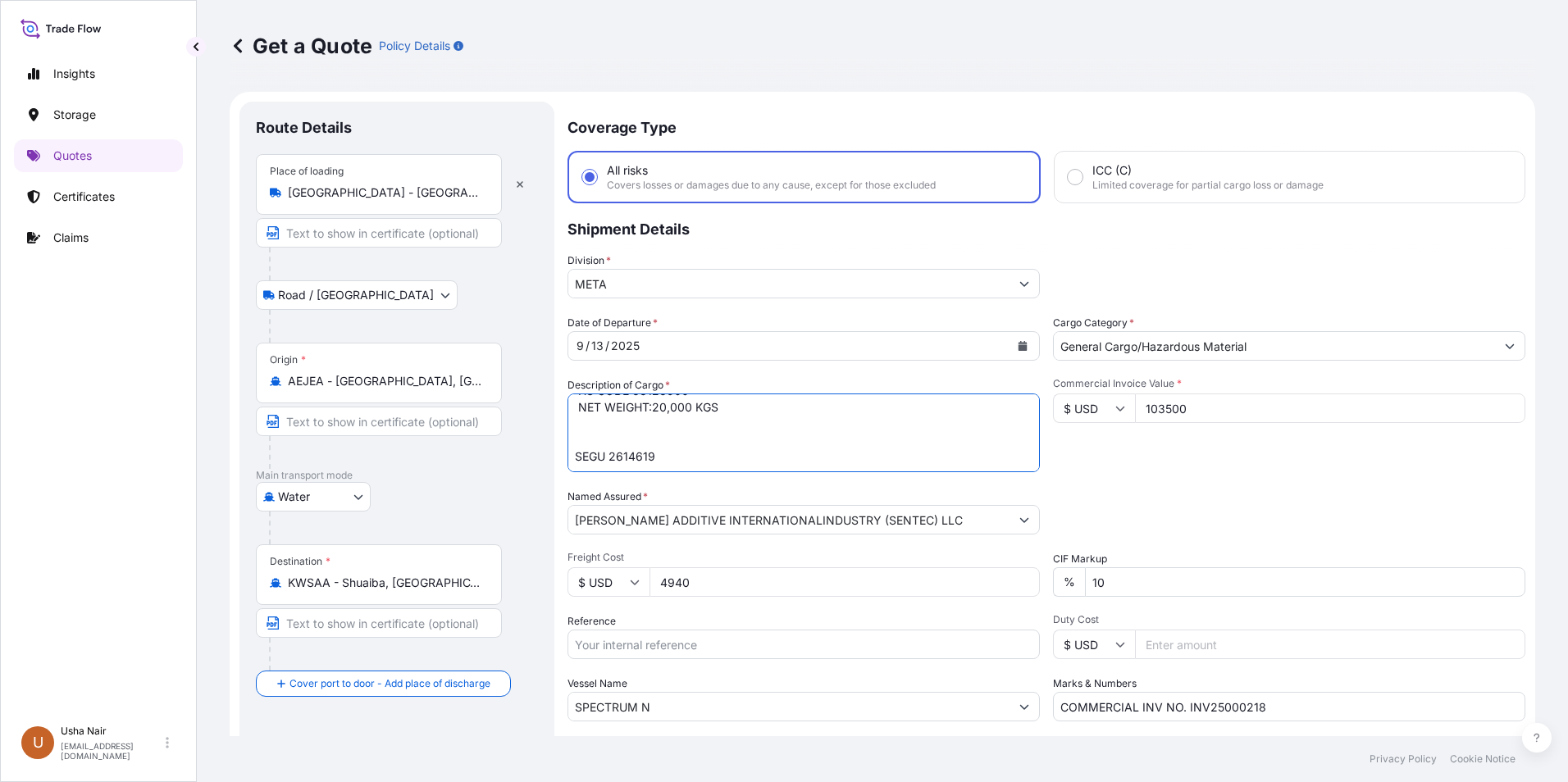
scroll to position [346, 0]
drag, startPoint x: 674, startPoint y: 424, endPoint x: 695, endPoint y: 406, distance: 27.7
click at [683, 451] on textarea "HAPAG BL NO. HLCUDX3250854608 HAMU 1875038 40 PALLETS GW-21000.00 SEAL: MJ EQ 6…" at bounding box center [803, 433] width 472 height 78
click at [730, 437] on textarea "HAPAG BL NO. HLCUDX3250854608 HAMU 1875038 40 PALLETS GW-21000.00 SEAL: MJ EQ 6…" at bounding box center [803, 433] width 472 height 78
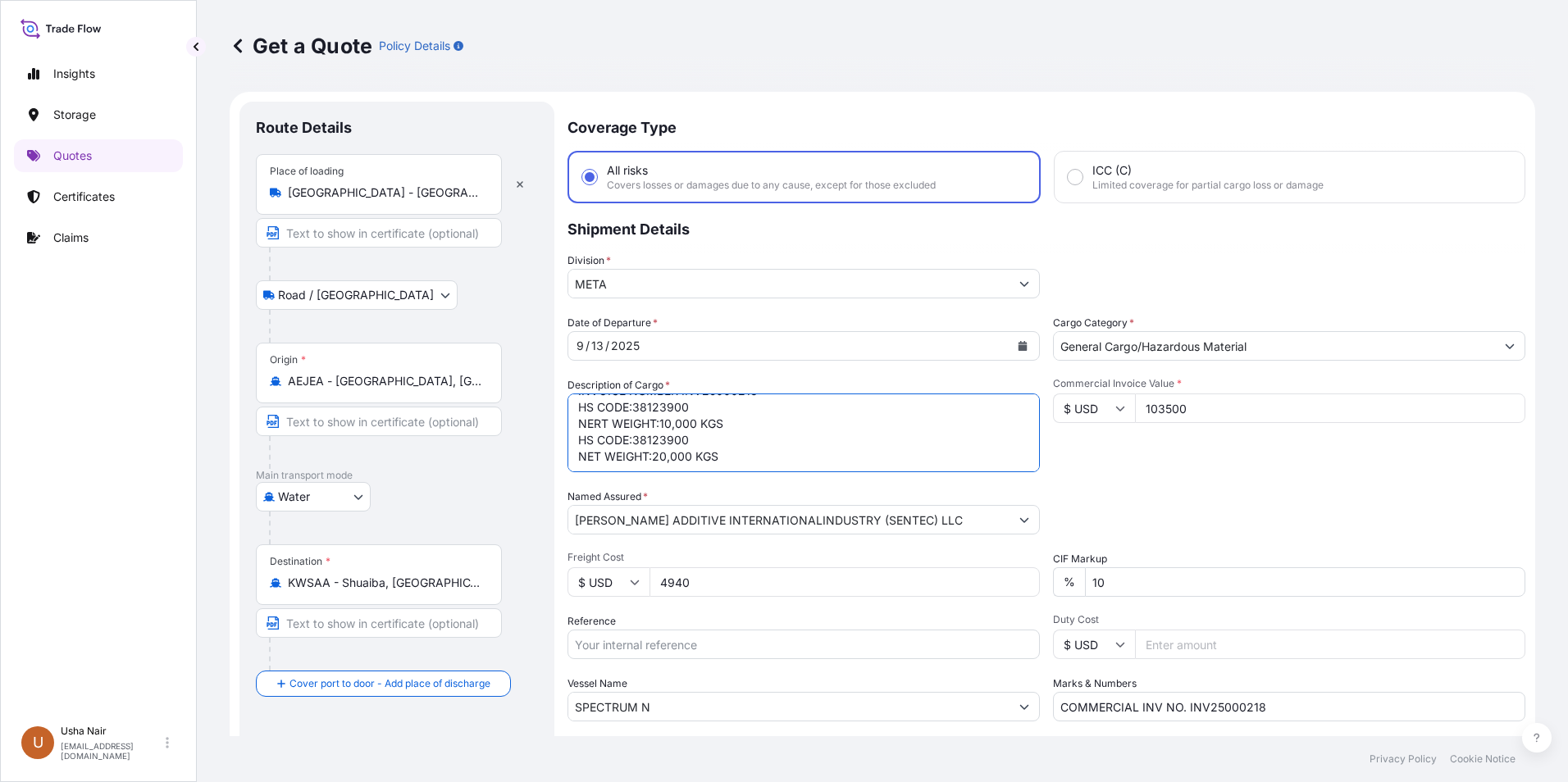
scroll to position [117, 0]
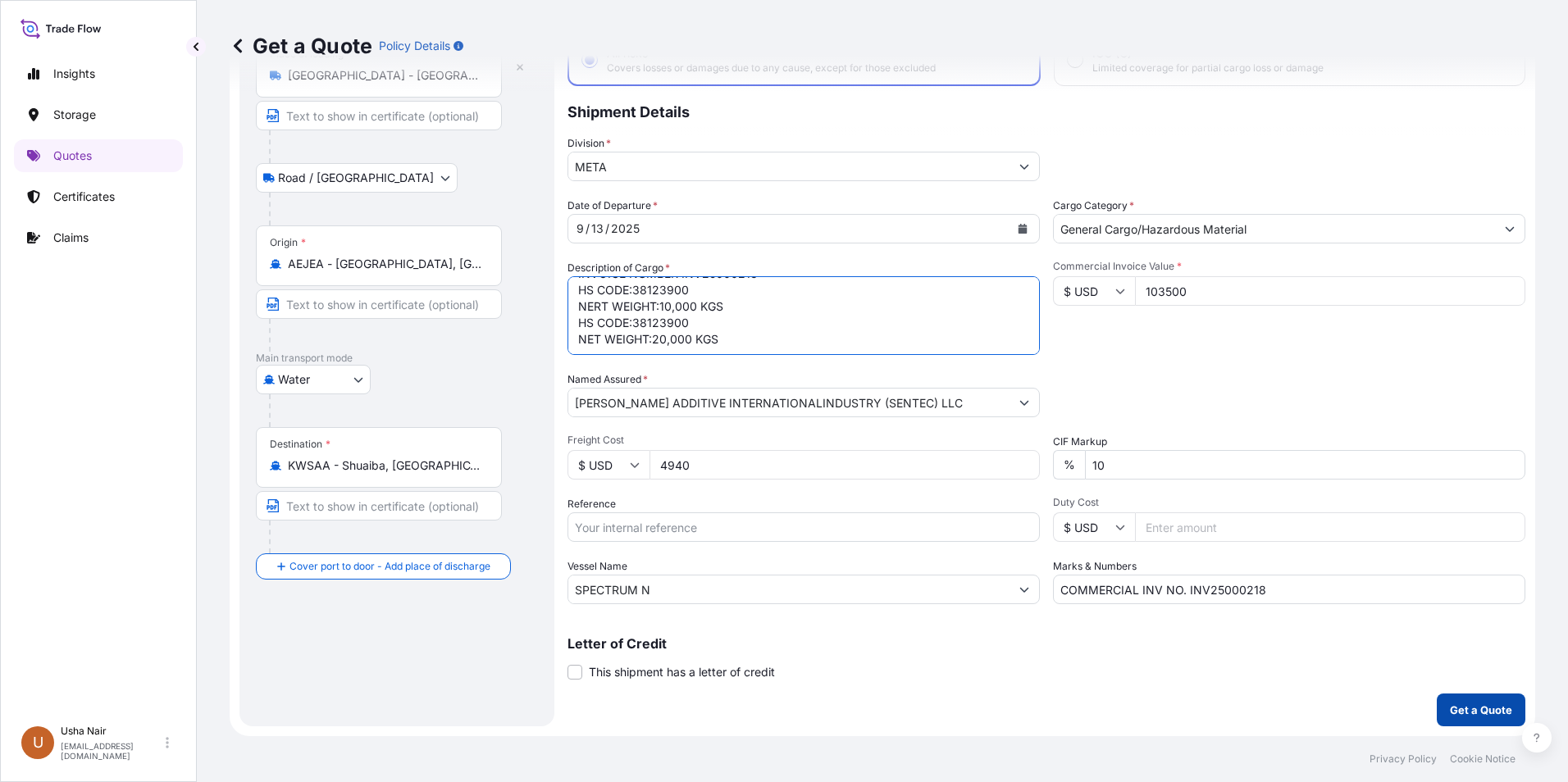
type textarea "BL NO. HLCUDX3250859824 1 X 40 FT CONT. 40'X9'6" HIGH CUBE CONT FSCU 8906325 40…"
click at [1483, 716] on p "Get a Quote" at bounding box center [1480, 709] width 62 height 16
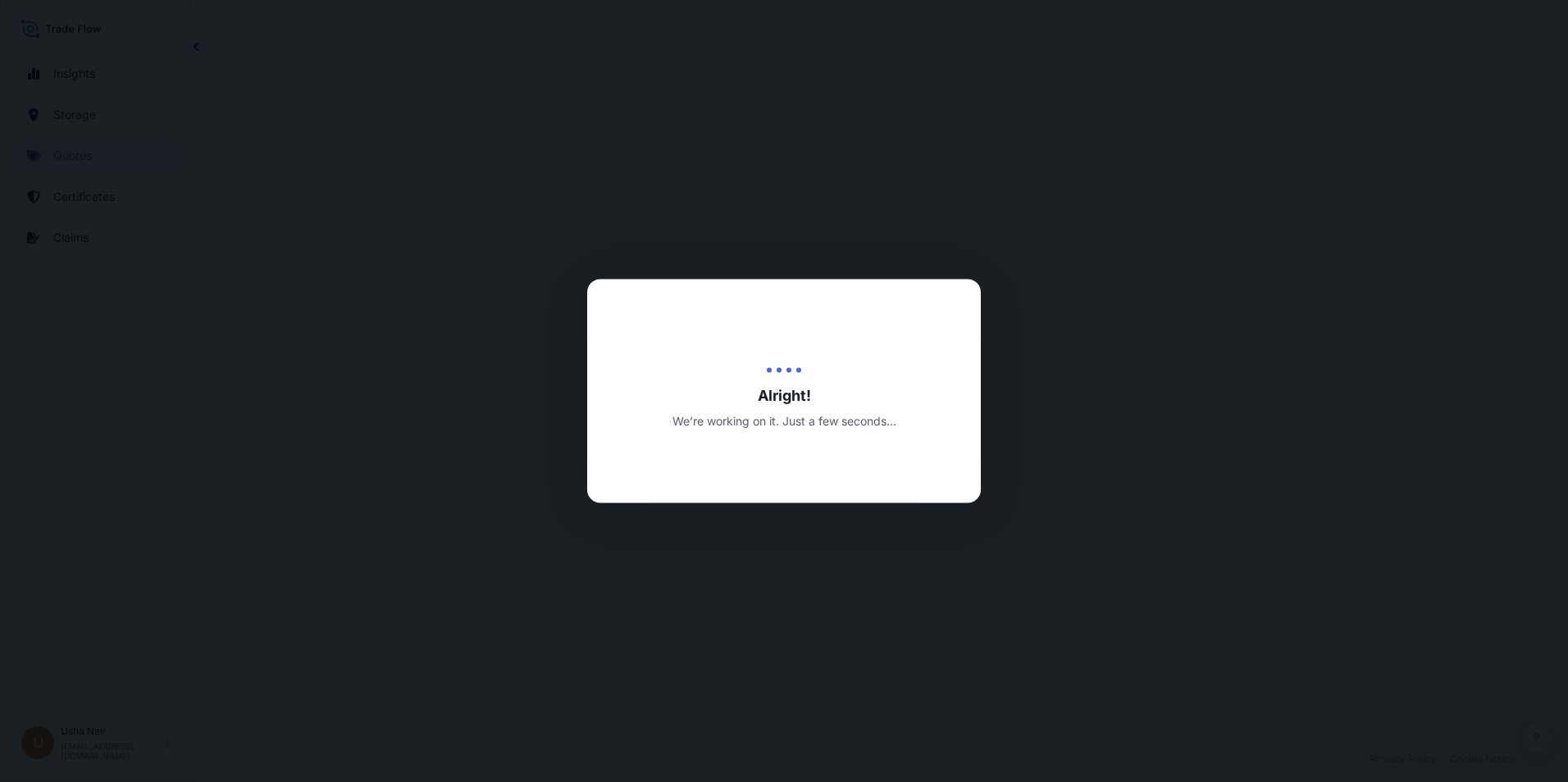
select select "Road / Inland"
select select "Water"
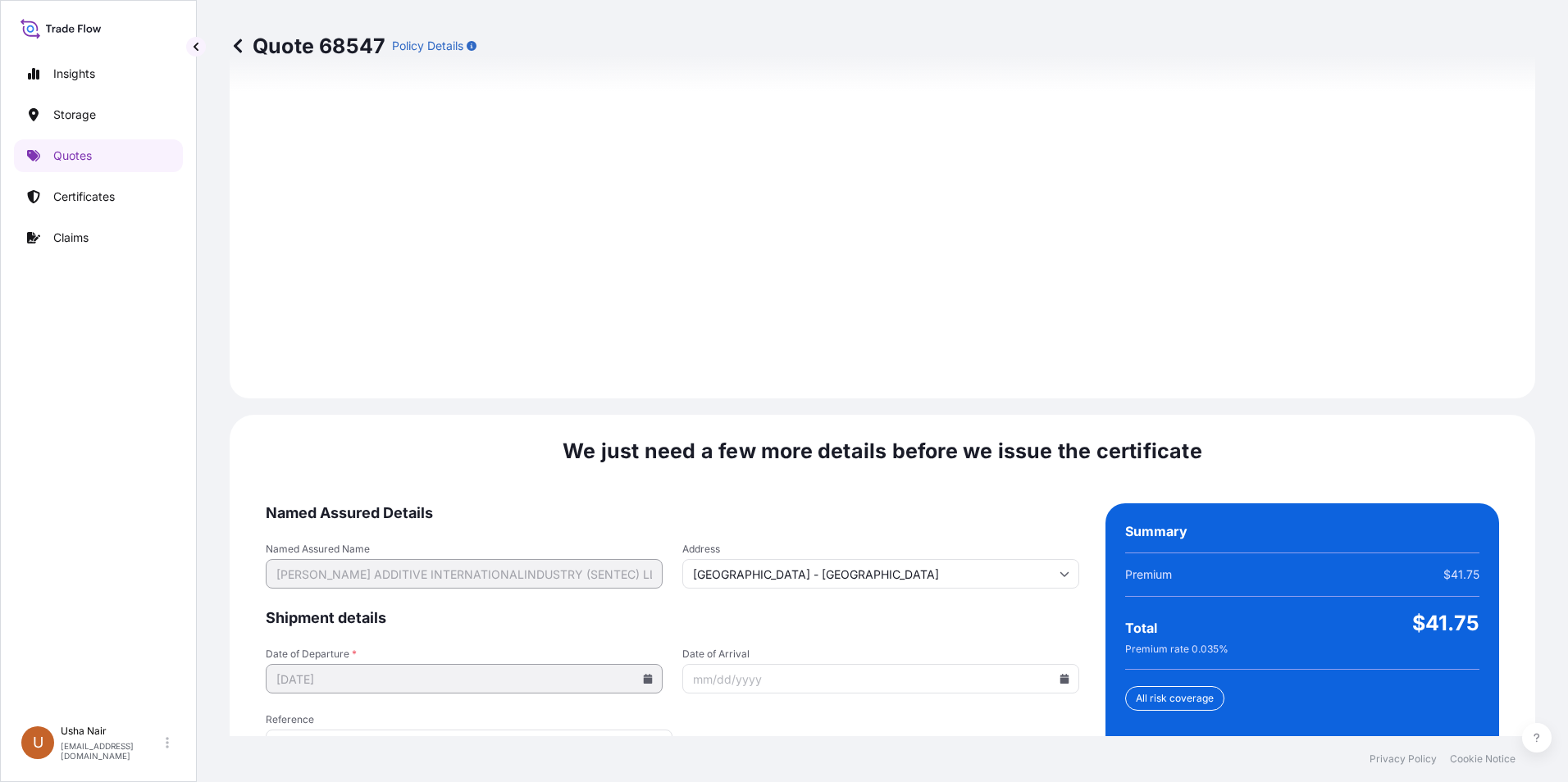
scroll to position [2391, 0]
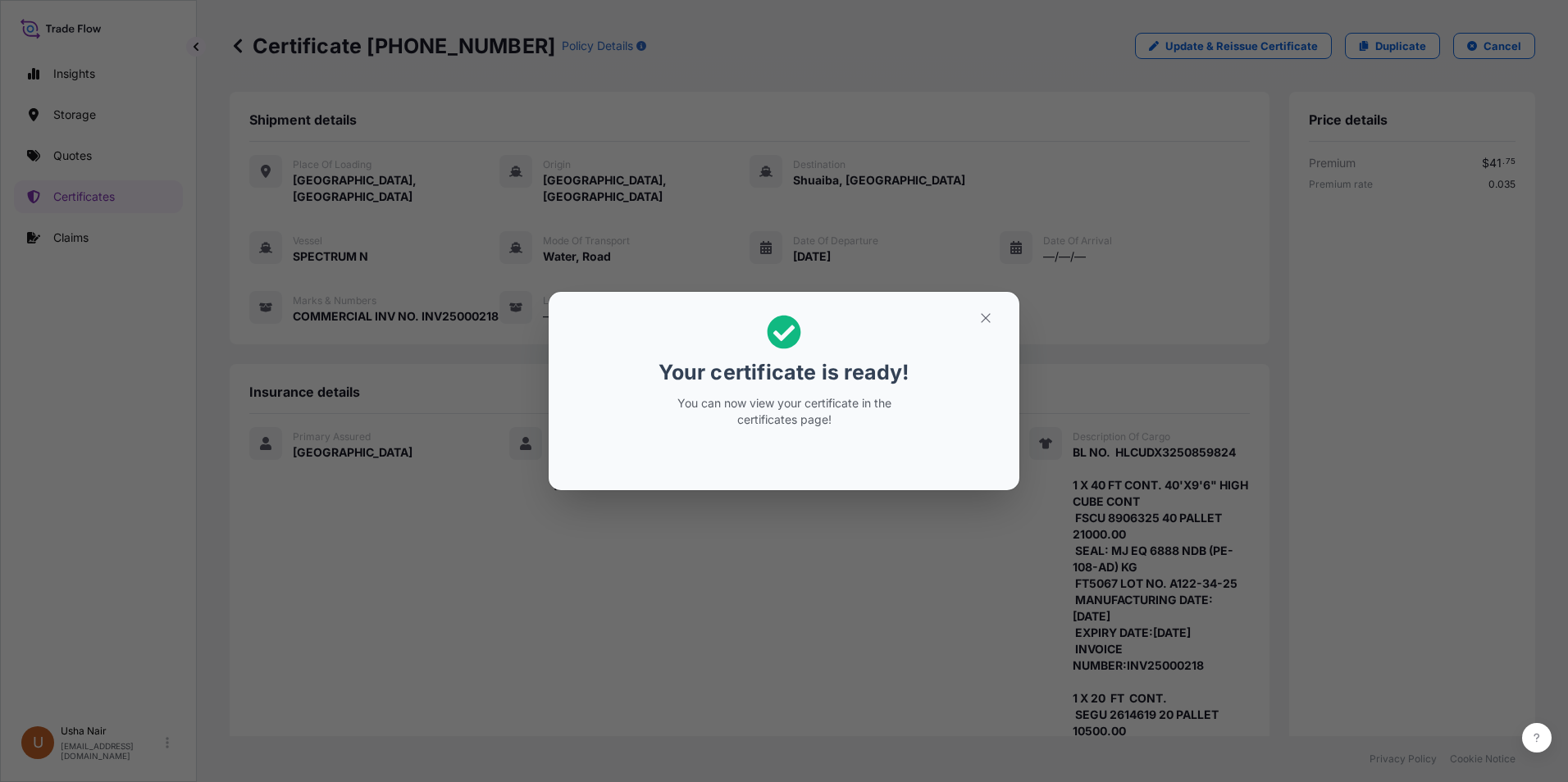
click at [793, 334] on icon at bounding box center [784, 332] width 34 height 34
click at [780, 333] on icon at bounding box center [784, 332] width 34 height 34
click at [986, 317] on icon "button" at bounding box center [984, 317] width 9 height 9
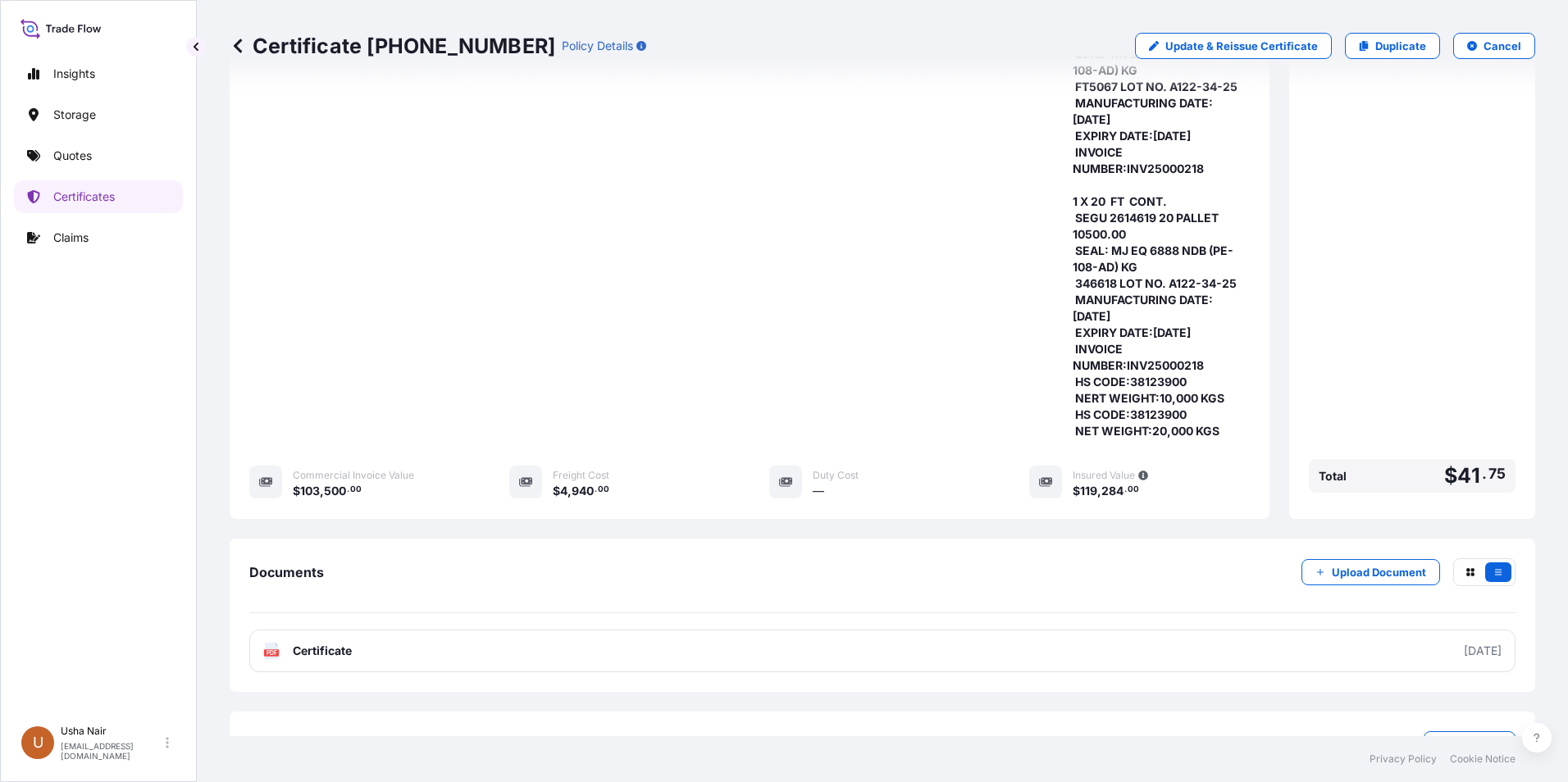
scroll to position [555, 0]
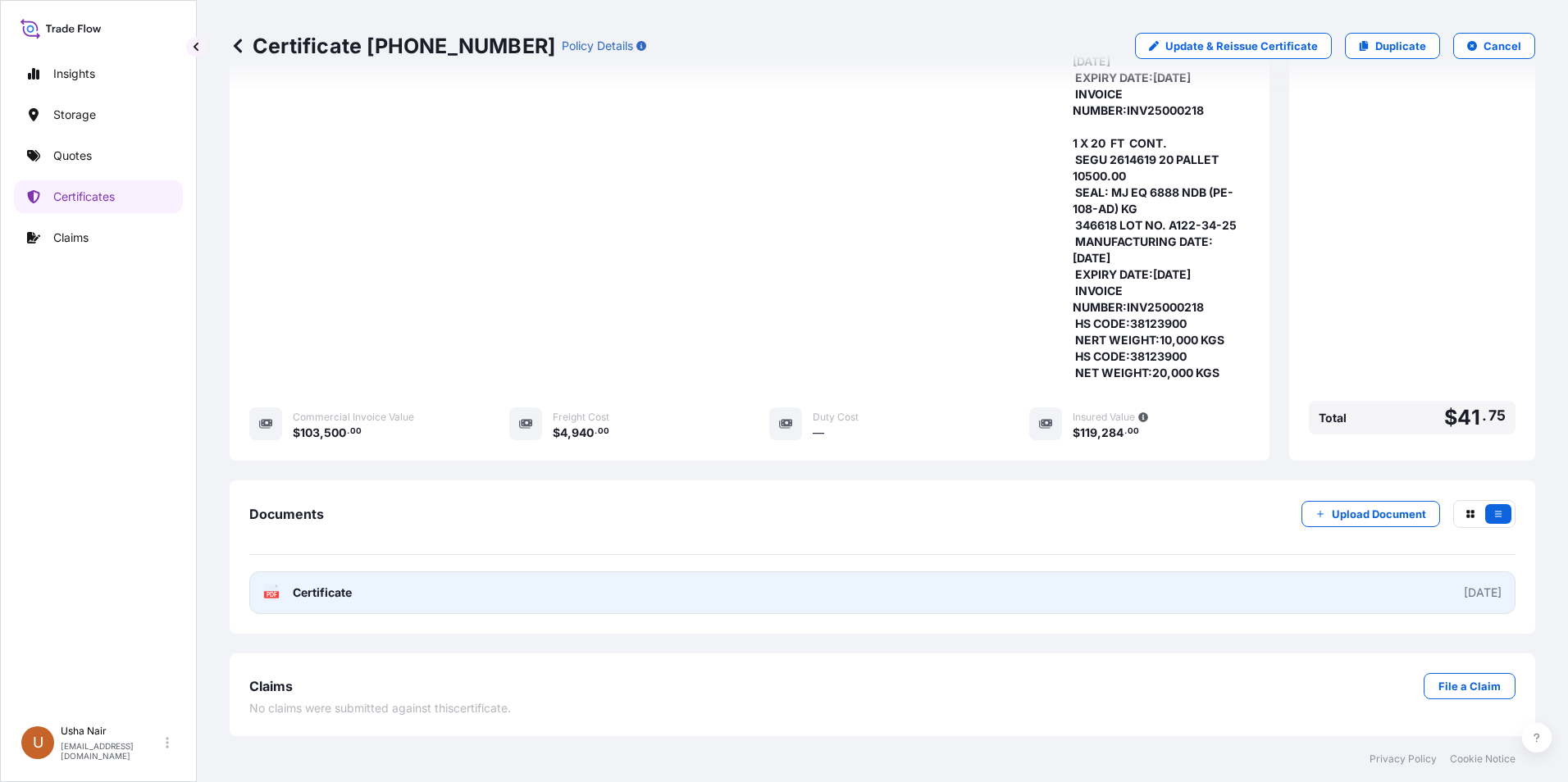
click at [323, 590] on span "Certificate" at bounding box center [323, 592] width 59 height 16
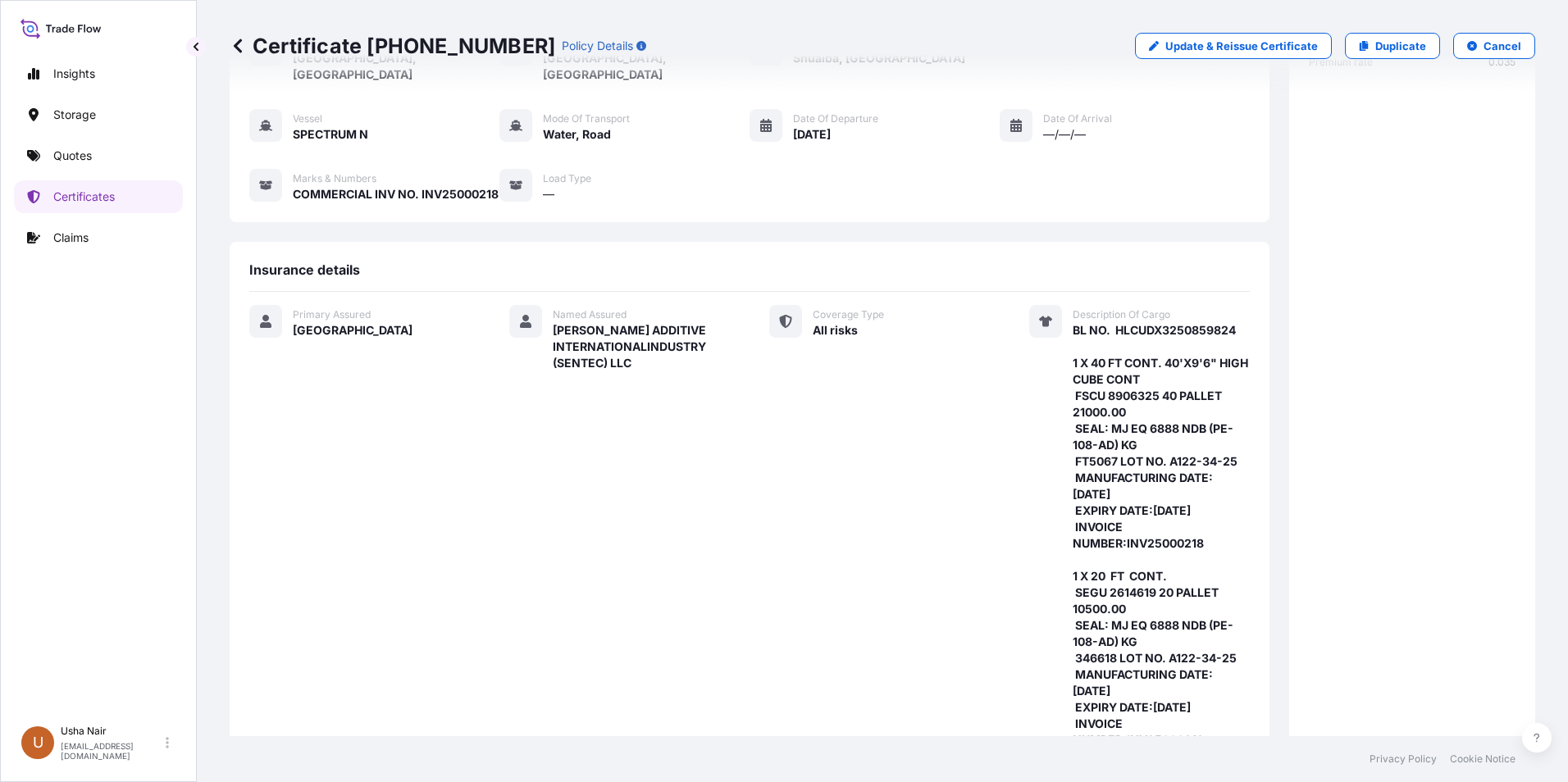
scroll to position [0, 0]
